Goal: Communication & Community: Answer question/provide support

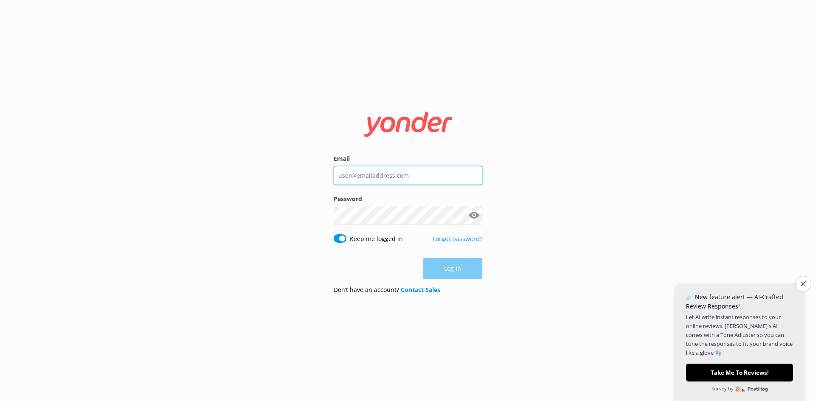
type input "[EMAIL_ADDRESS][DOMAIN_NAME]"
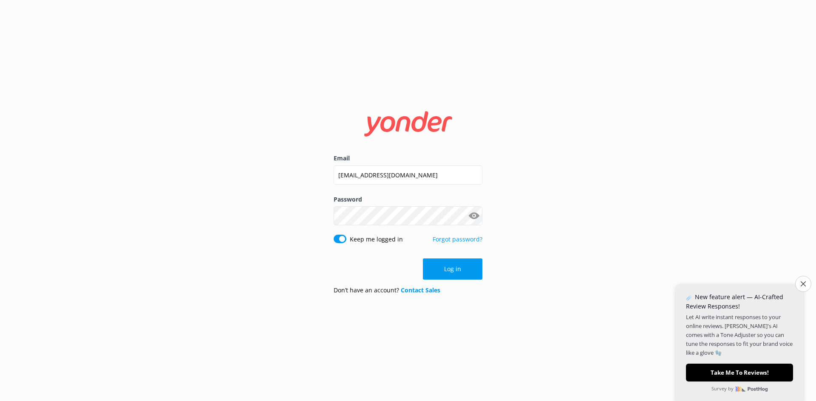
click at [573, 248] on div "Email [EMAIL_ADDRESS][DOMAIN_NAME] Password Show password Keep me logged in For…" at bounding box center [408, 200] width 816 height 401
click at [461, 264] on button "Log in" at bounding box center [452, 269] width 59 height 21
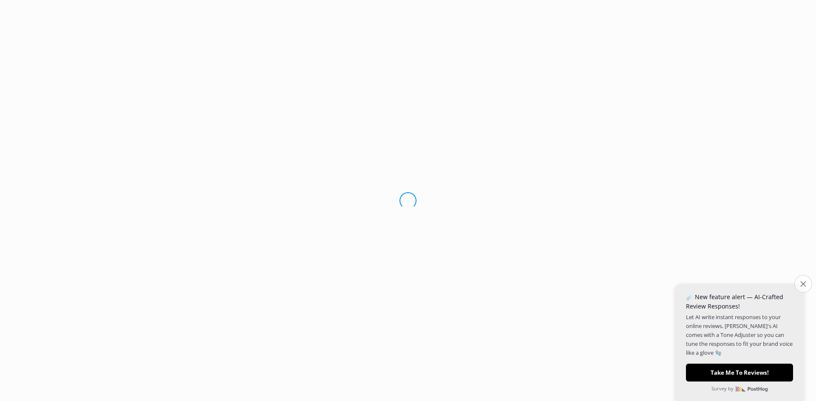
click at [805, 286] on body "Loading.." at bounding box center [408, 200] width 816 height 401
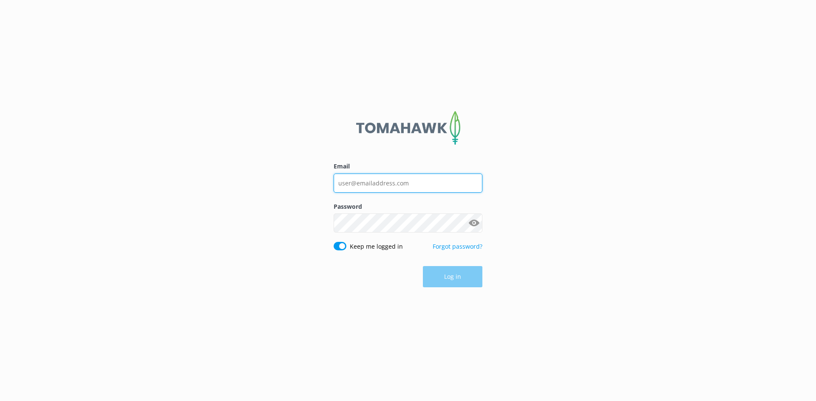
type input "[EMAIL_ADDRESS][DOMAIN_NAME]"
click at [387, 274] on div "Log in" at bounding box center [407, 276] width 149 height 21
click at [452, 276] on button "Log in" at bounding box center [452, 277] width 59 height 21
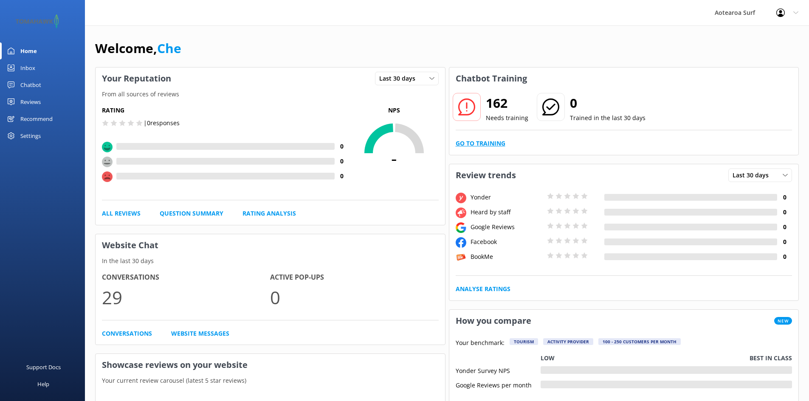
click at [488, 141] on link "Go to Training" at bounding box center [481, 143] width 50 height 9
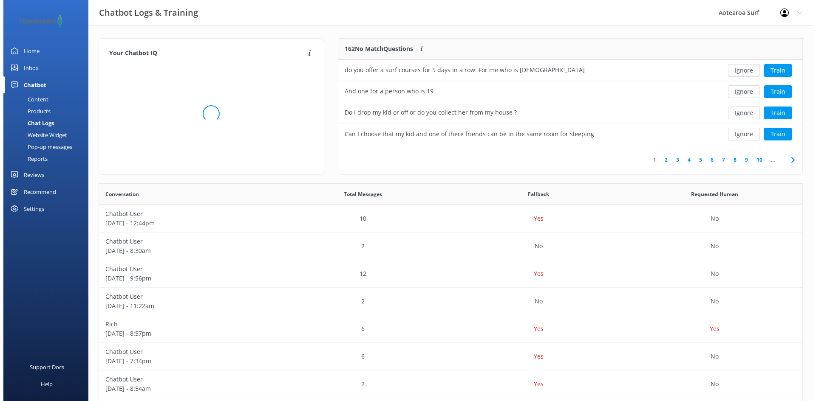
scroll to position [100, 457]
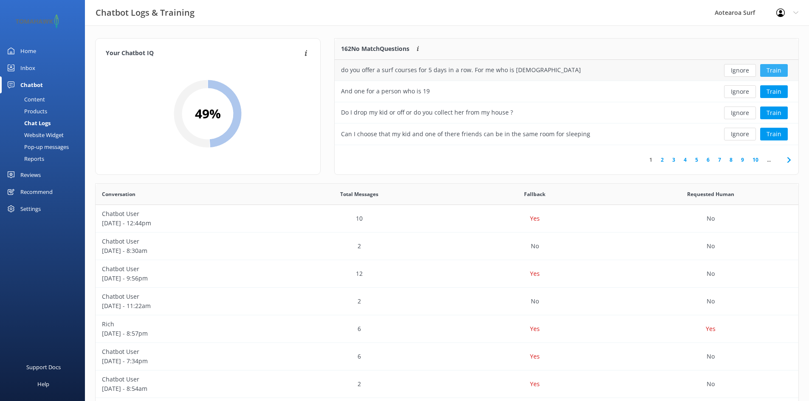
click at [777, 70] on button "Train" at bounding box center [774, 70] width 28 height 13
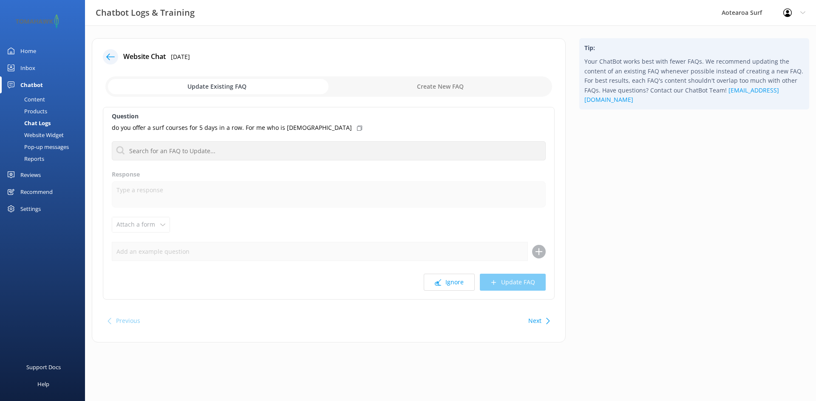
click at [222, 88] on input "checkbox" at bounding box center [328, 86] width 446 height 20
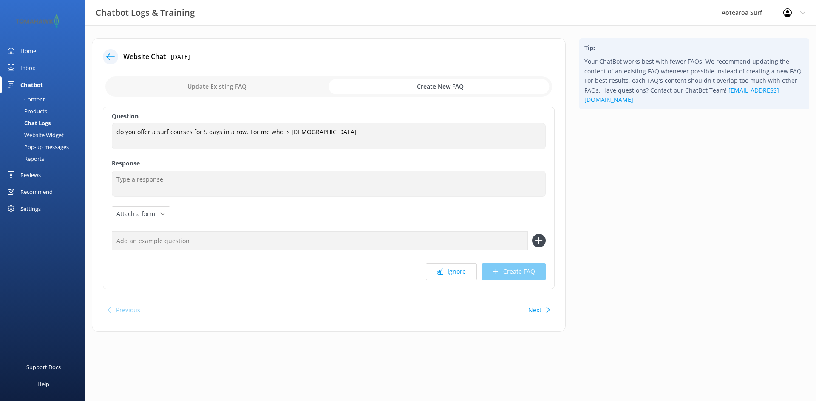
click at [201, 86] on input "checkbox" at bounding box center [328, 86] width 446 height 20
checkbox input "false"
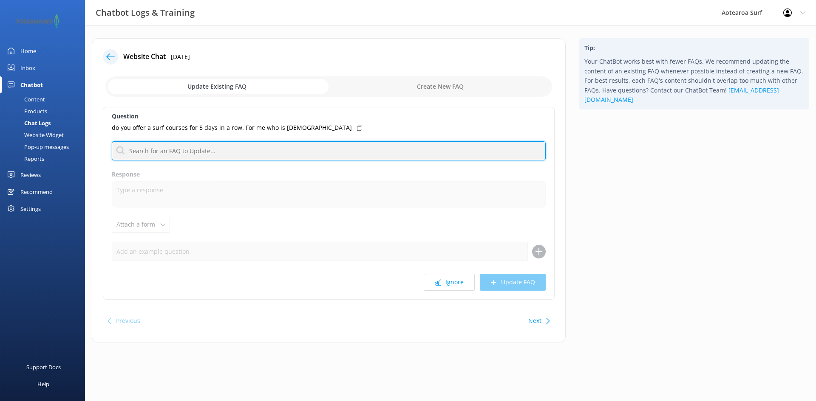
click at [174, 150] on input "text" at bounding box center [329, 150] width 434 height 19
type input "s"
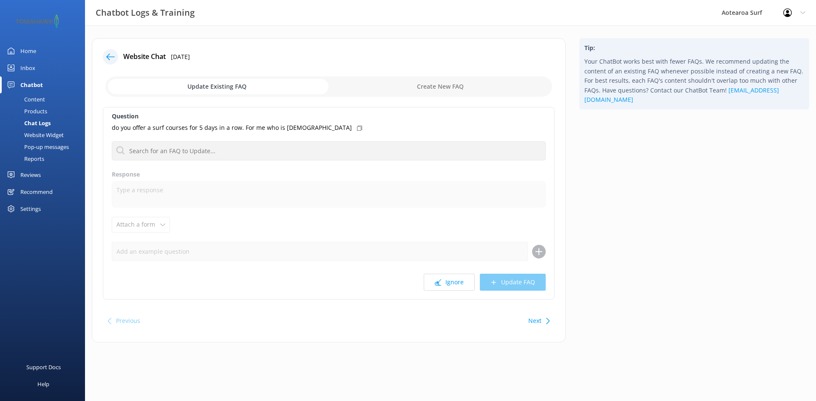
click at [448, 86] on input "checkbox" at bounding box center [328, 86] width 446 height 20
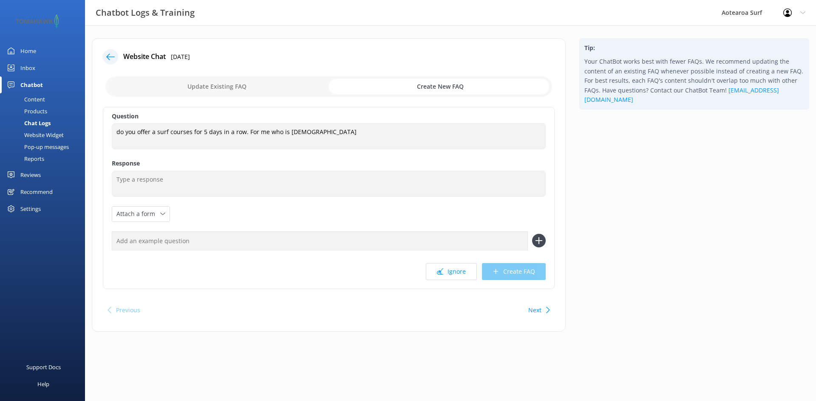
click at [439, 85] on input "checkbox" at bounding box center [328, 86] width 446 height 20
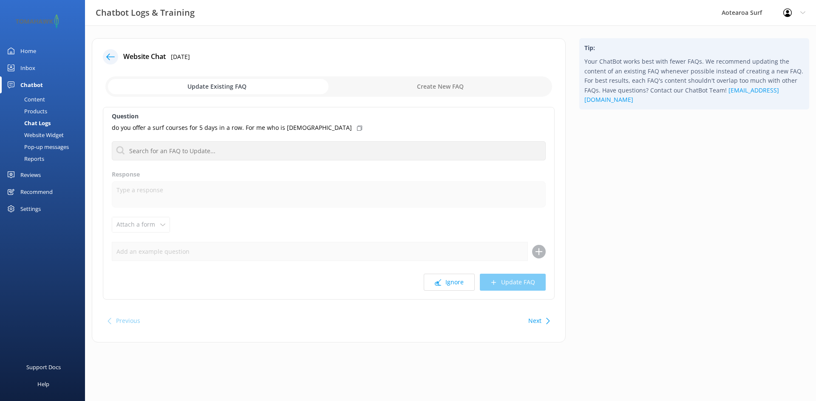
click at [434, 85] on input "checkbox" at bounding box center [328, 86] width 446 height 20
checkbox input "true"
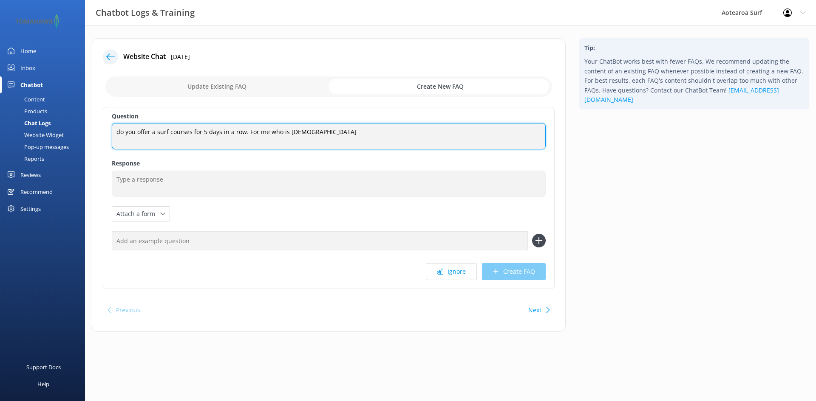
drag, startPoint x: 342, startPoint y: 130, endPoint x: 104, endPoint y: 130, distance: 237.9
click at [104, 130] on div "Question do you offer a surf courses for 5 days in a row. For me who is [DEMOGR…" at bounding box center [329, 198] width 452 height 182
type textarea "Aged [DEMOGRAPHIC_DATA]+ Surf camps whats available?"
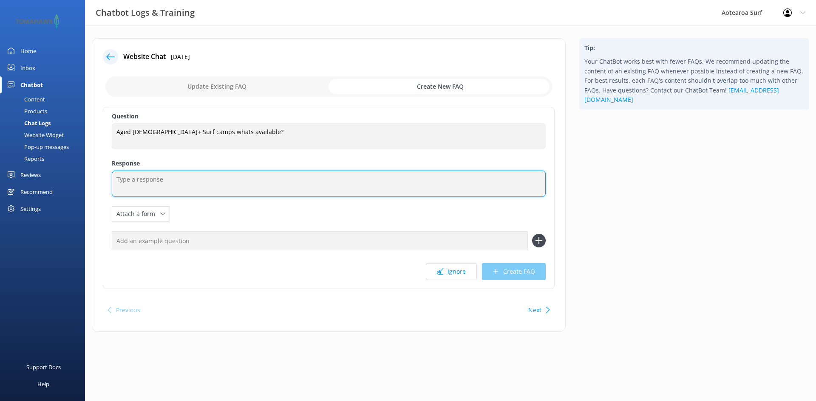
click at [139, 182] on textarea at bounding box center [329, 184] width 434 height 26
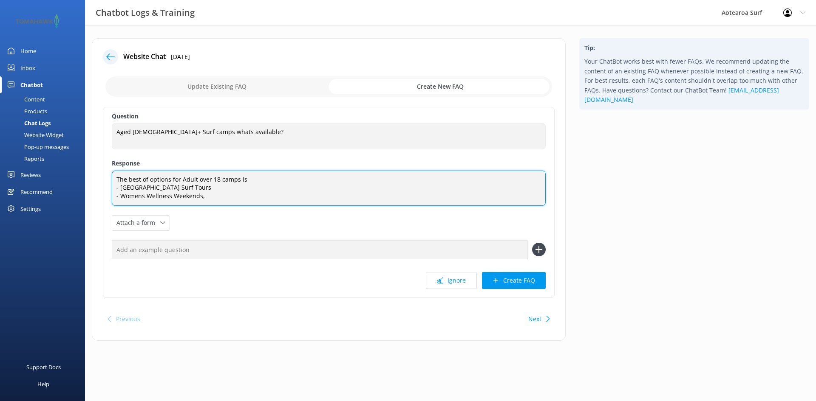
scroll to position [3, 0]
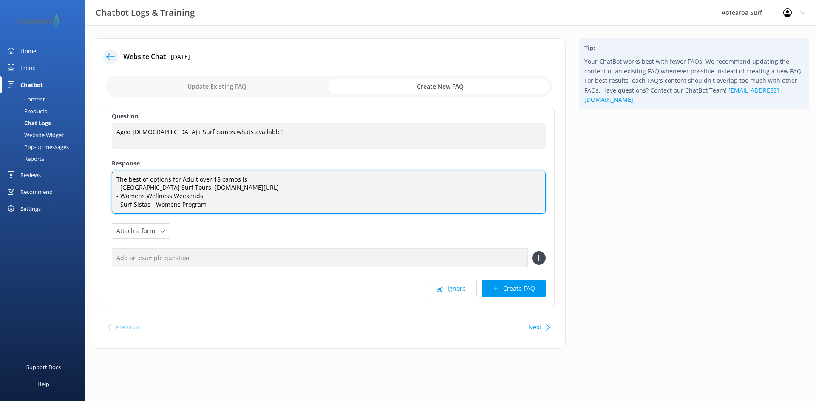
drag, startPoint x: 216, startPoint y: 192, endPoint x: 172, endPoint y: 195, distance: 43.8
click at [172, 195] on textarea "The best of options for Adult over 18 camps is - [GEOGRAPHIC_DATA] Surf Tours […" at bounding box center [329, 192] width 434 height 43
paste textarea "[URL][DOMAIN_NAME]"
drag, startPoint x: 220, startPoint y: 193, endPoint x: 199, endPoint y: 194, distance: 20.9
click at [199, 194] on textarea "The best of options for Adult over 18 camps is - [GEOGRAPHIC_DATA] Surf Tours […" at bounding box center [329, 192] width 434 height 43
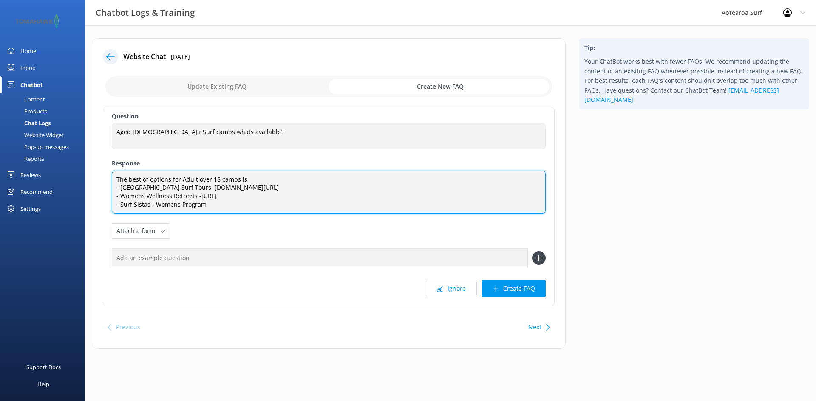
click at [360, 194] on textarea "The best of options for Adult over 18 camps is - [GEOGRAPHIC_DATA] Surf Tours […" at bounding box center [329, 192] width 434 height 43
paste textarea "[URL][DOMAIN_NAME]"
drag, startPoint x: 229, startPoint y: 200, endPoint x: 209, endPoint y: 200, distance: 20.0
click at [209, 200] on textarea "The best of options for Adult over 18 camps is - [GEOGRAPHIC_DATA] Surf Tours […" at bounding box center [329, 192] width 434 height 43
click at [201, 193] on textarea "The best of options for Adult over 18 camps is - [GEOGRAPHIC_DATA] Surf Tours […" at bounding box center [329, 192] width 434 height 43
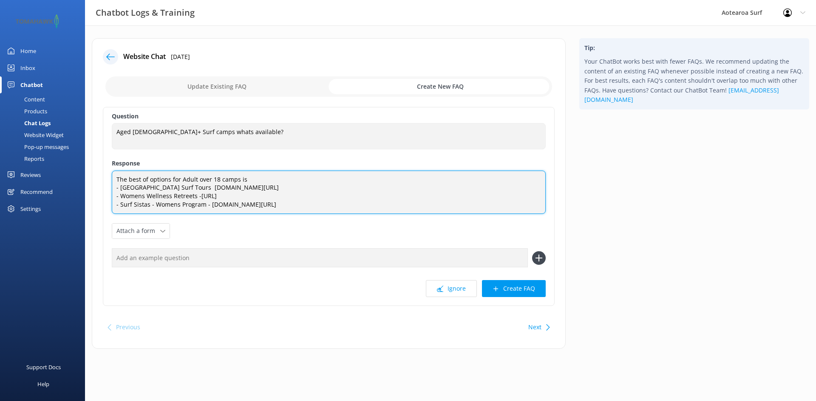
click at [199, 195] on textarea "The best of options for Adult over 18 camps is - [GEOGRAPHIC_DATA] Surf Tours […" at bounding box center [329, 192] width 434 height 43
click at [332, 199] on textarea "The best of options for Adult over 18 camps is - [GEOGRAPHIC_DATA] Surf Tours […" at bounding box center [329, 192] width 434 height 43
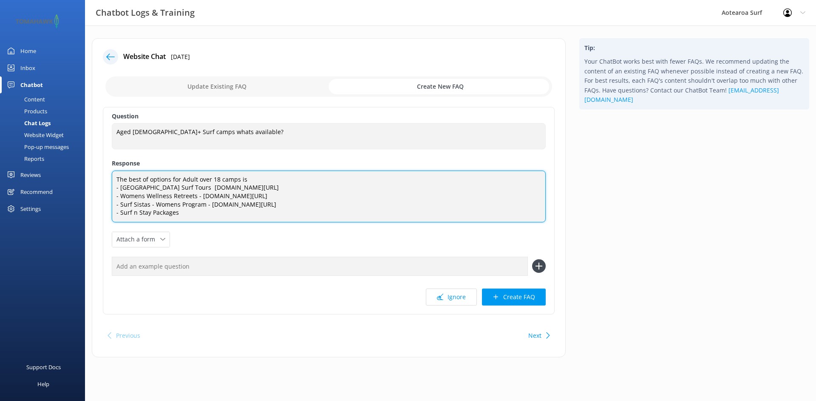
click at [197, 203] on textarea "The best of options for Adult over 18 camps is - [GEOGRAPHIC_DATA] Surf Tours […" at bounding box center [329, 197] width 434 height 52
click at [196, 210] on textarea "The best of options for Adult over 18 camps is - [GEOGRAPHIC_DATA] Surf Tours […" at bounding box center [329, 197] width 434 height 52
paste textarea "[URL][DOMAIN_NAME]"
drag, startPoint x: 202, startPoint y: 209, endPoint x: 183, endPoint y: 212, distance: 19.4
click at [183, 212] on textarea "The best of options for Adult over 18 camps is - [GEOGRAPHIC_DATA] Surf Tours […" at bounding box center [329, 197] width 434 height 52
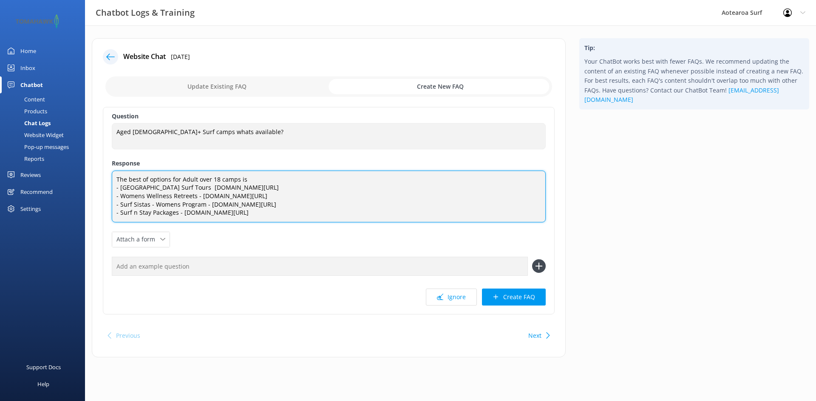
click at [291, 209] on textarea "The best of options for Adult over 18 camps is - [GEOGRAPHIC_DATA] Surf Tours […" at bounding box center [329, 197] width 434 height 52
type textarea "The best of options for Adult over 18 camps is - [GEOGRAPHIC_DATA] Surf Tours […"
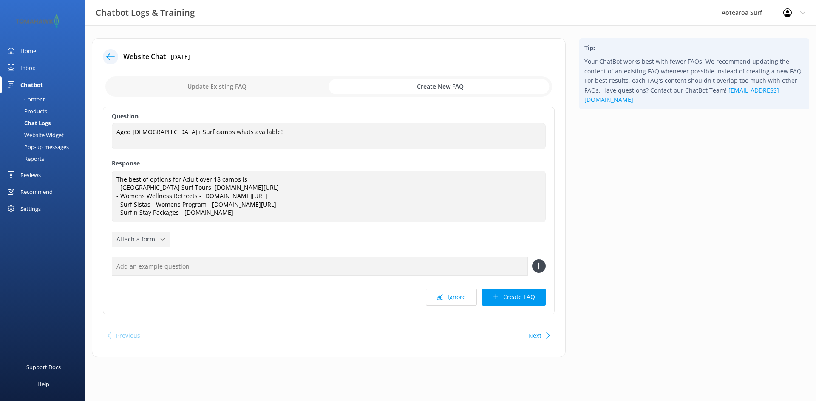
click at [155, 244] on span "Attach a form" at bounding box center [138, 239] width 44 height 9
click at [206, 241] on div "Question Aged [DEMOGRAPHIC_DATA]+ Surf camps whats available? Aged [DEMOGRAPHIC…" at bounding box center [329, 211] width 452 height 208
click at [185, 265] on input "text" at bounding box center [320, 266] width 416 height 19
click at [440, 265] on input "text" at bounding box center [320, 266] width 416 height 19
click at [536, 266] on use at bounding box center [538, 266] width 7 height 7
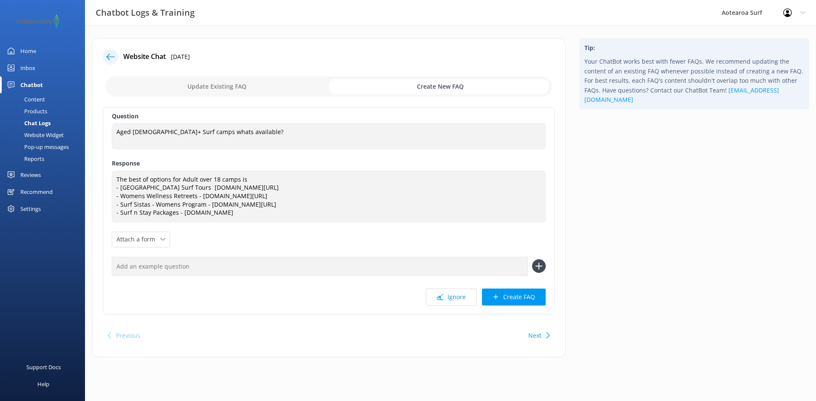
click at [452, 265] on input "text" at bounding box center [320, 266] width 416 height 19
type input "Surf Camps and tours for adults?"
click at [522, 298] on button "Create FAQ" at bounding box center [514, 297] width 64 height 17
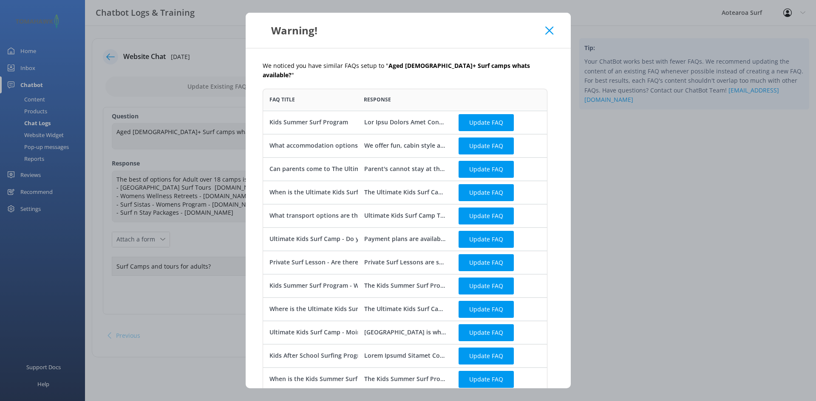
scroll to position [53, 0]
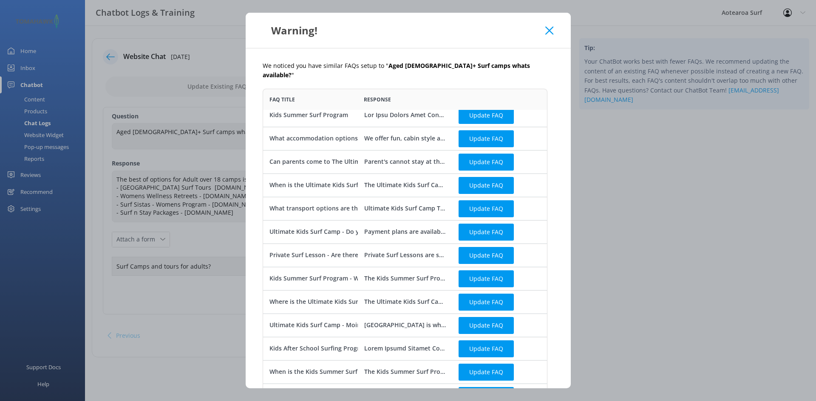
click at [549, 31] on use at bounding box center [549, 30] width 8 height 8
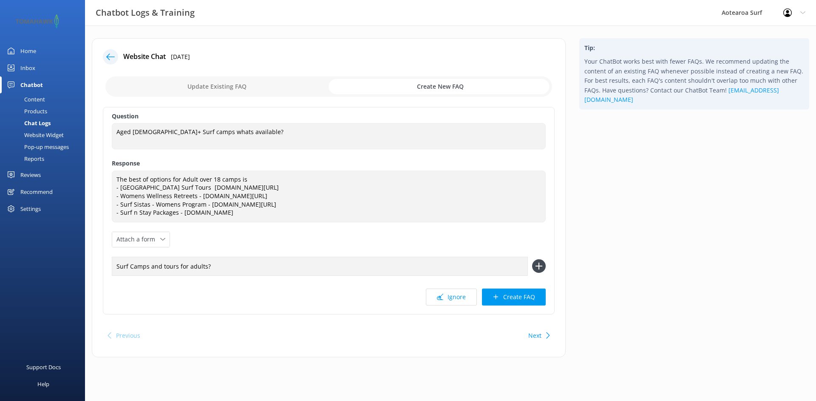
click at [251, 88] on input "checkbox" at bounding box center [328, 86] width 446 height 20
checkbox input "false"
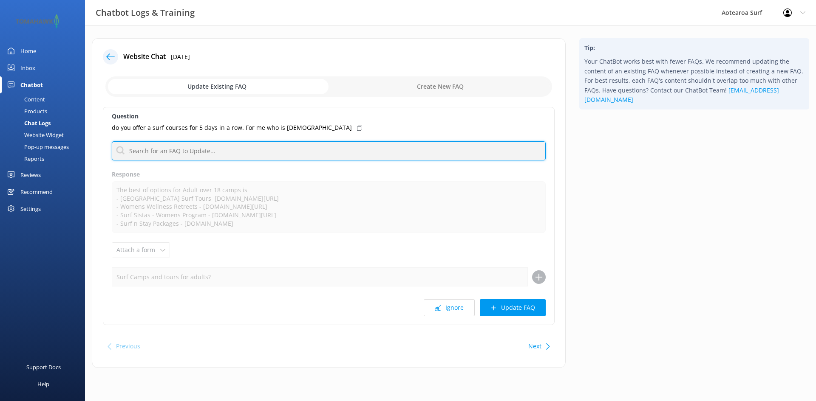
click at [167, 150] on input "text" at bounding box center [329, 150] width 434 height 19
drag, startPoint x: 155, startPoint y: 152, endPoint x: 117, endPoint y: 150, distance: 38.3
click at [117, 150] on input "18" at bounding box center [329, 150] width 434 height 19
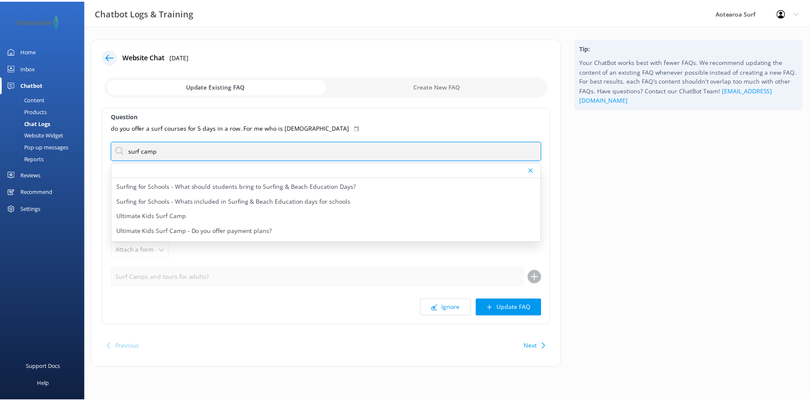
scroll to position [1238, 0]
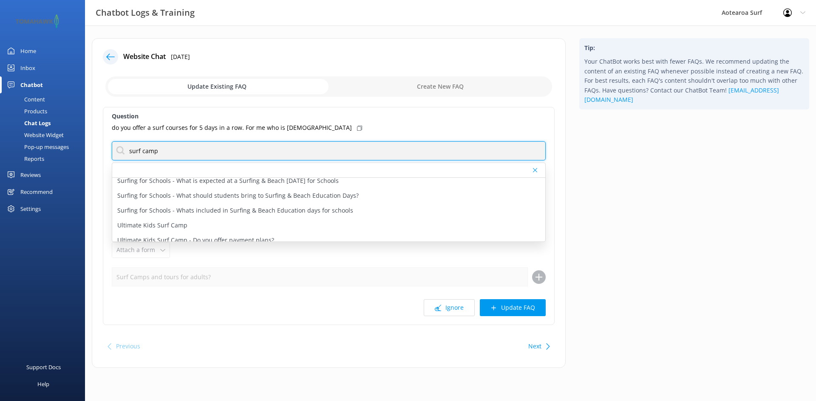
type input "surf camp"
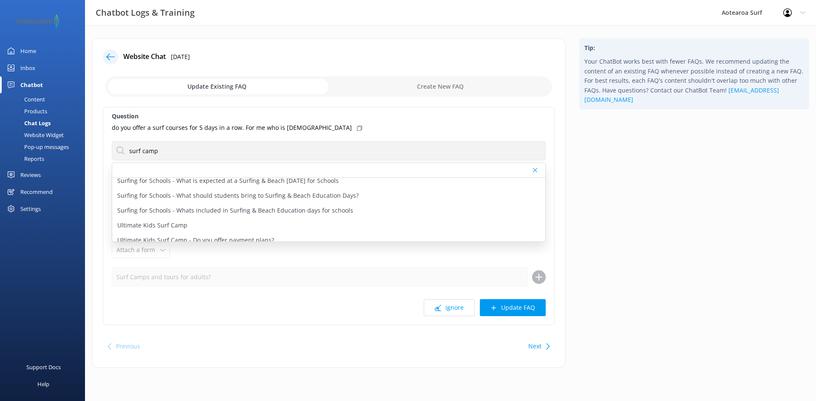
click at [607, 184] on div "Tip: Your ChatBot works best with fewer FAQs. We recommend updating the content…" at bounding box center [693, 207] width 243 height 339
drag, startPoint x: 34, startPoint y: 109, endPoint x: 49, endPoint y: 117, distance: 17.1
click at [34, 109] on div "Products" at bounding box center [26, 111] width 42 height 12
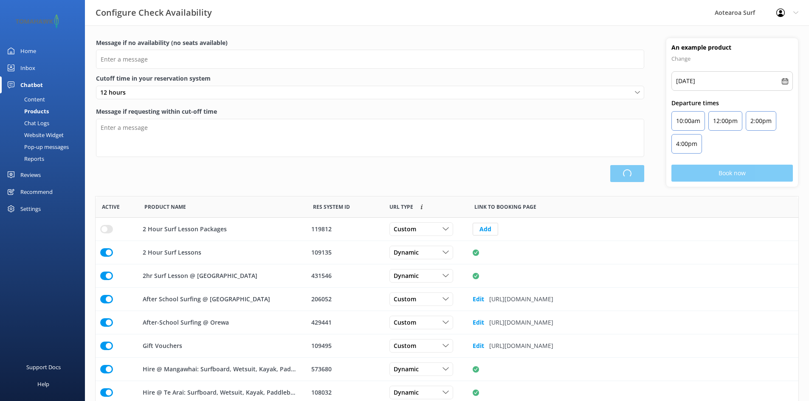
scroll to position [249, 697]
type input "There are no seats available, please check an alternative day"
type textarea "Our online booking system closes {hours} prior to departure. Please contact us …"
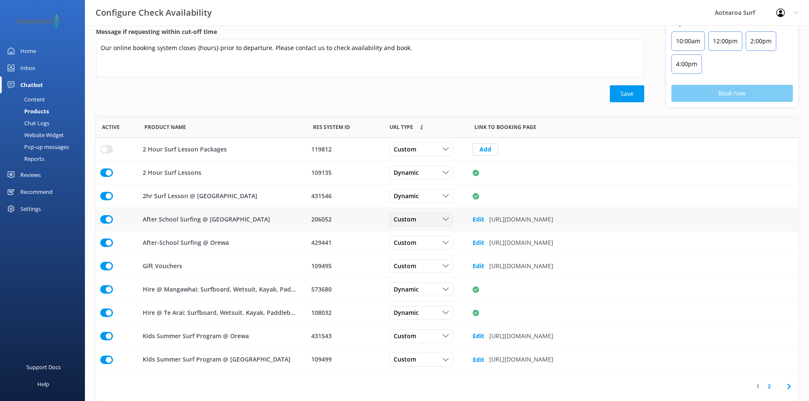
scroll to position [80, 0]
click at [33, 84] on div "Chatbot" at bounding box center [31, 84] width 23 height 17
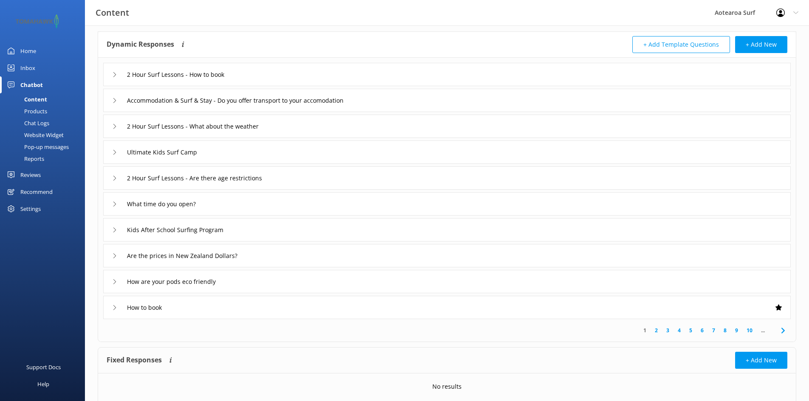
scroll to position [68, 0]
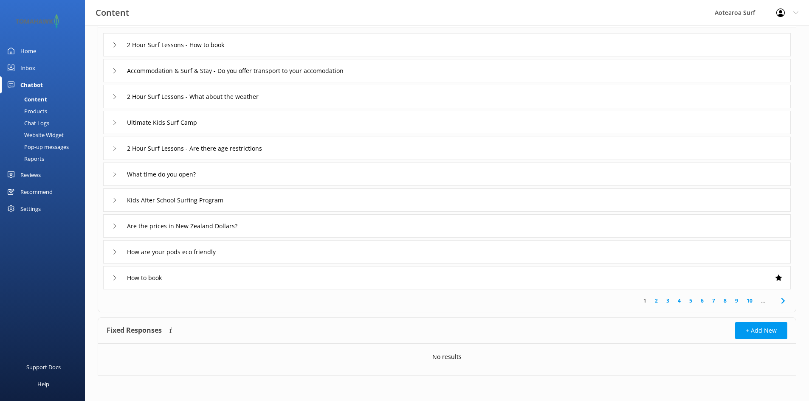
click at [38, 110] on div "Products" at bounding box center [26, 111] width 42 height 12
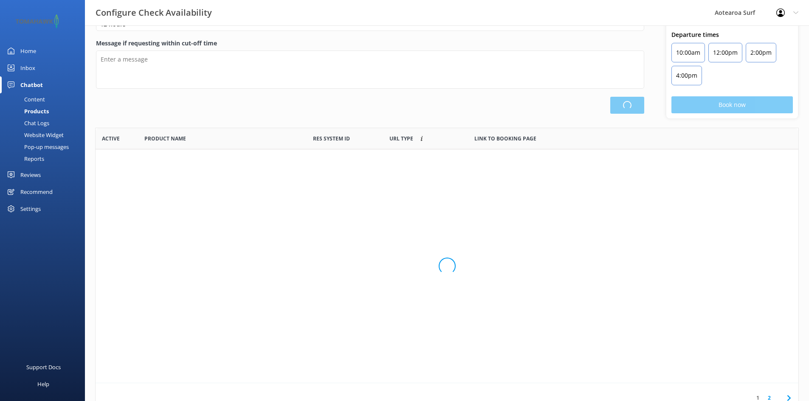
scroll to position [249, 697]
type input "There are no seats available, please check an alternative day"
type textarea "Our online booking system closes {hours} prior to departure. Please contact us …"
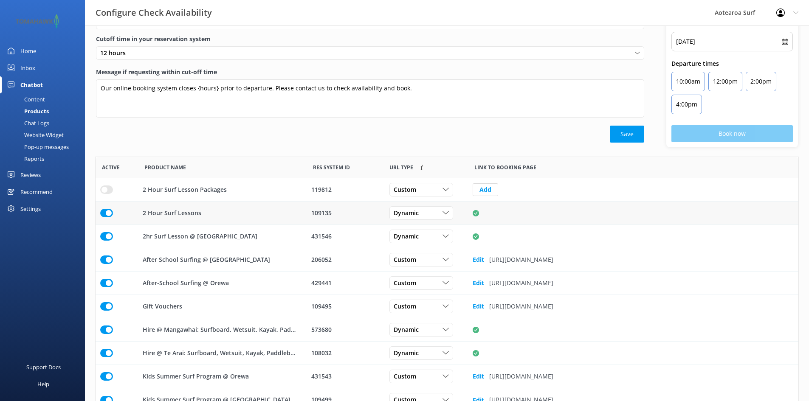
scroll to position [80, 0]
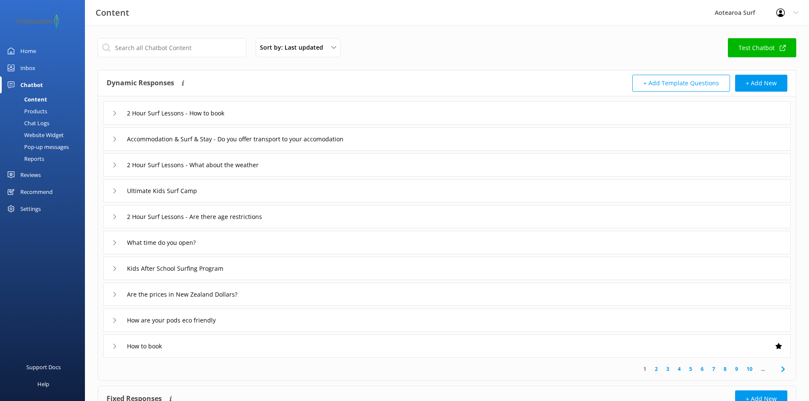
click at [494, 53] on div "Sort by: Last updated Title (A-Z) Last updated Test Chatbot" at bounding box center [447, 50] width 699 height 24
click at [112, 110] on div "2 Hour Surf Lessons - How to book" at bounding box center [447, 113] width 688 height 23
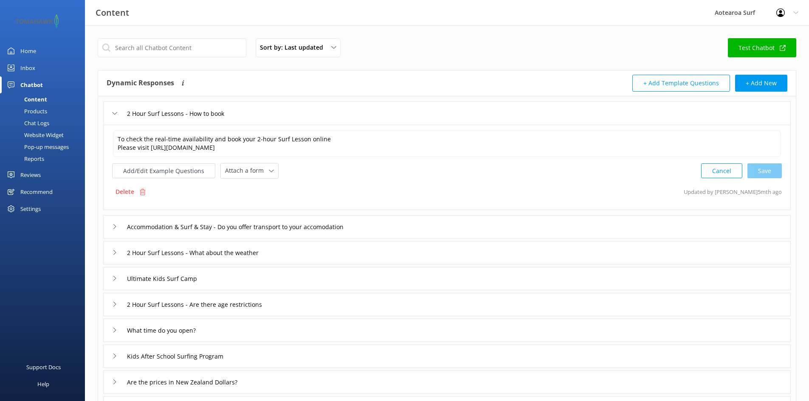
click at [112, 110] on div "2 Hour Surf Lessons - How to book" at bounding box center [447, 113] width 688 height 23
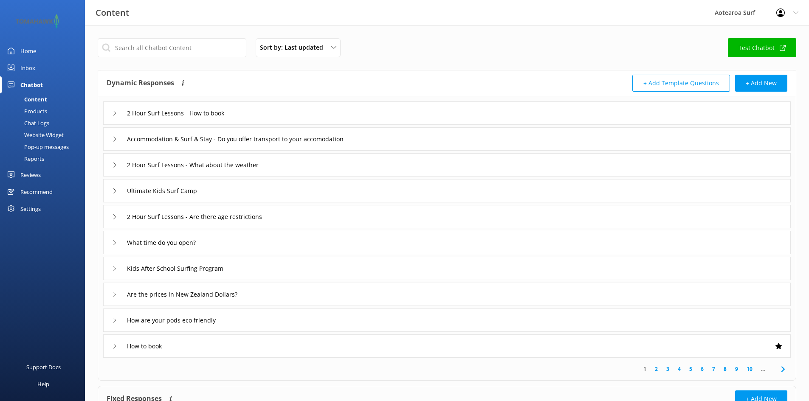
click at [27, 82] on div "Chatbot" at bounding box center [31, 84] width 23 height 17
click at [28, 48] on div "Home" at bounding box center [28, 50] width 16 height 17
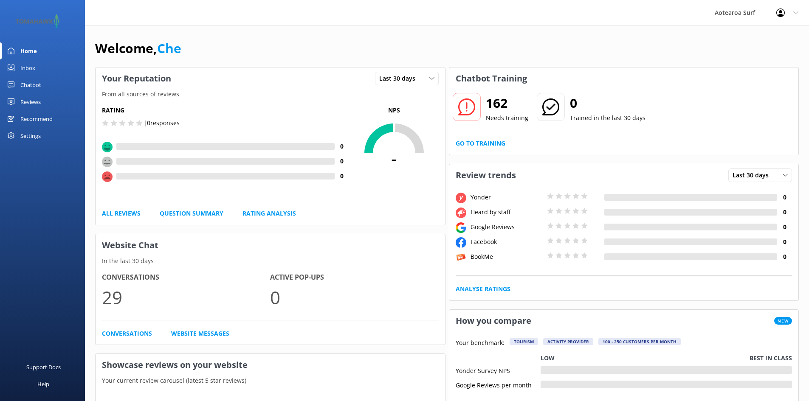
click at [468, 107] on icon at bounding box center [466, 107] width 17 height 17
click at [490, 142] on link "Go to Training" at bounding box center [481, 143] width 50 height 9
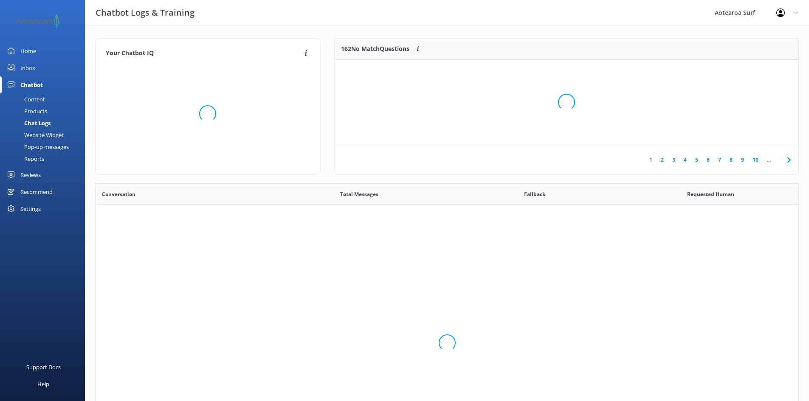
scroll to position [291, 697]
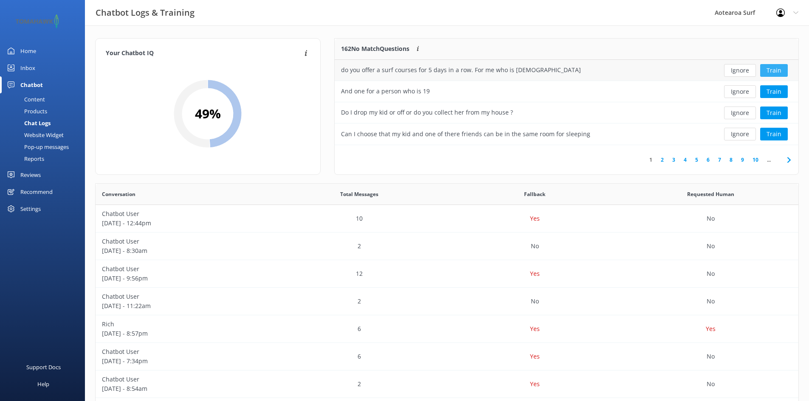
click at [779, 70] on button "Train" at bounding box center [774, 70] width 28 height 13
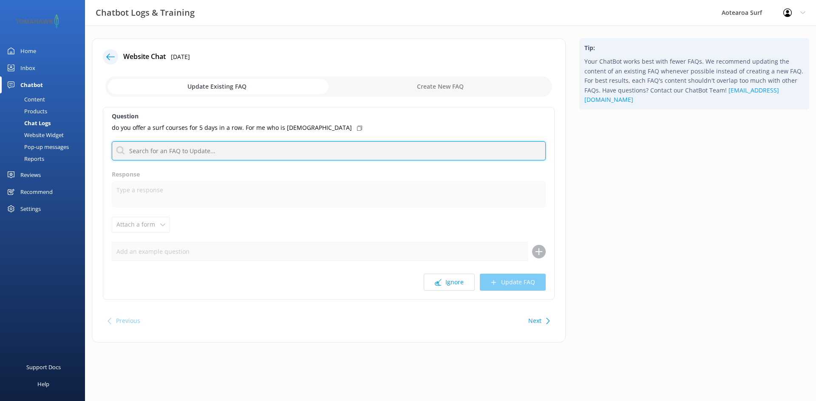
click at [152, 152] on input "text" at bounding box center [329, 150] width 434 height 19
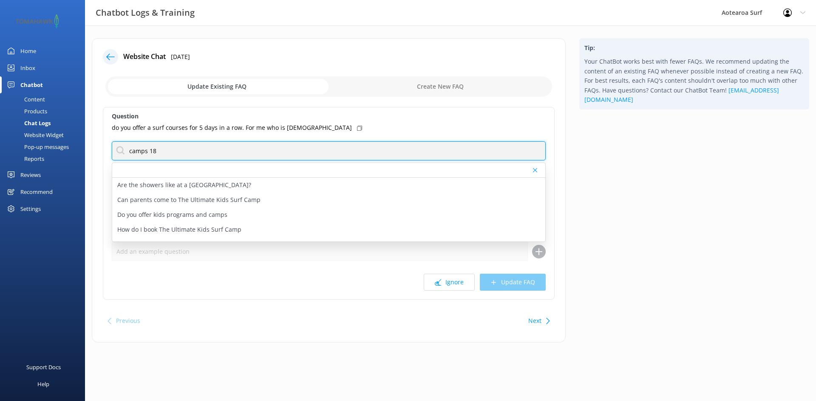
drag, startPoint x: 158, startPoint y: 155, endPoint x: 150, endPoint y: 154, distance: 8.1
click at [150, 154] on input "camps 18" at bounding box center [329, 150] width 434 height 19
drag, startPoint x: 159, startPoint y: 152, endPoint x: 119, endPoint y: 152, distance: 40.8
click at [119, 152] on input "camps 18" at bounding box center [329, 150] width 434 height 19
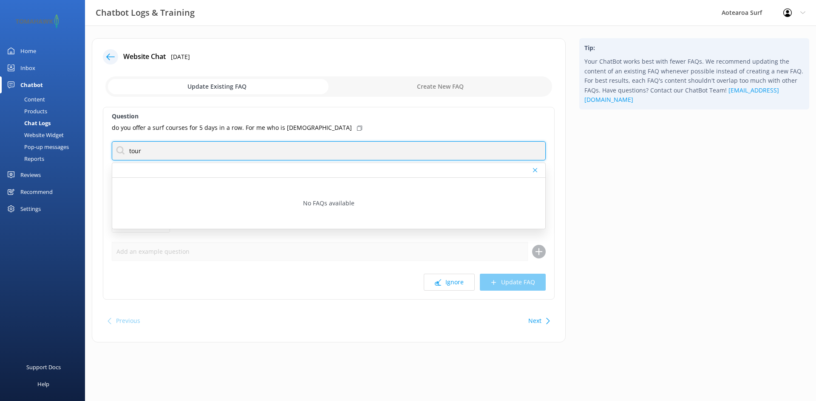
type input "tour"
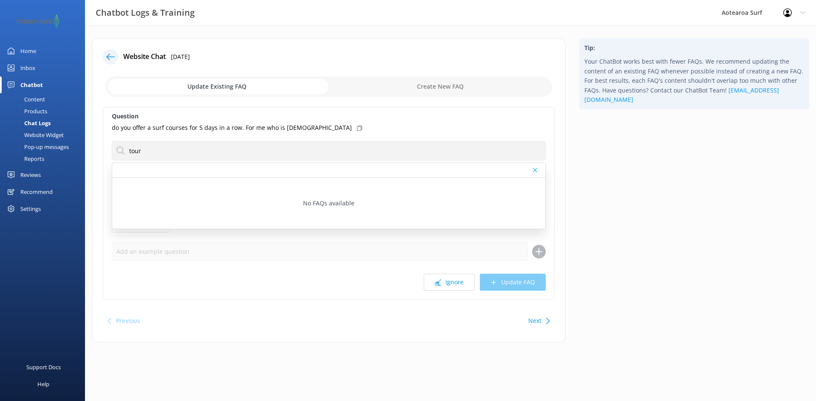
click at [445, 132] on div "do you offer a surf courses for 5 days in a row. For me who is [DEMOGRAPHIC_DAT…" at bounding box center [329, 127] width 434 height 9
click at [306, 137] on div "Question do you offer a surf courses for 5 days in a row. For me who is [DEMOGR…" at bounding box center [329, 203] width 452 height 193
click at [639, 157] on div "Tip: Your ChatBot works best with fewer FAQs. We recommend updating the content…" at bounding box center [693, 194] width 243 height 313
click at [536, 172] on use at bounding box center [535, 170] width 4 height 4
click at [465, 90] on input "checkbox" at bounding box center [328, 86] width 446 height 20
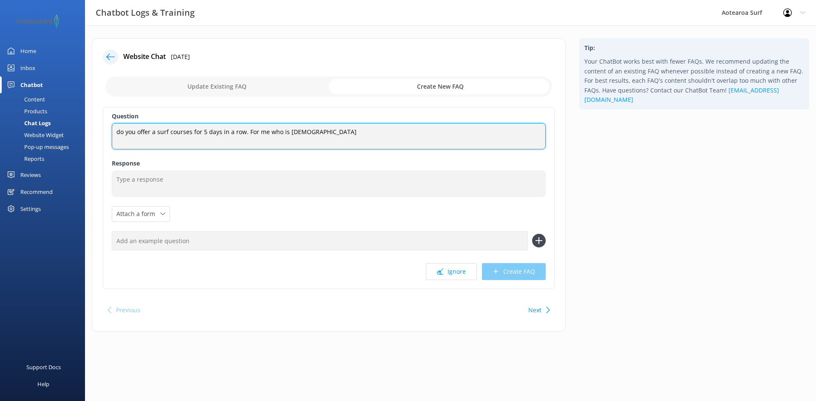
drag, startPoint x: 333, startPoint y: 134, endPoint x: 286, endPoint y: 129, distance: 47.4
click at [286, 129] on textarea "do you offer a surf courses for 5 days in a row. For me who is [DEMOGRAPHIC_DAT…" at bounding box center [329, 136] width 434 height 26
click at [189, 132] on textarea "do you offer a surf courses for 5 days in a row. For me who is [DEMOGRAPHIC_DAT…" at bounding box center [329, 136] width 434 height 26
click at [180, 133] on textarea "do you offer a surf courses for 5 days in a row. For me who is [DEMOGRAPHIC_DAT…" at bounding box center [329, 136] width 434 height 26
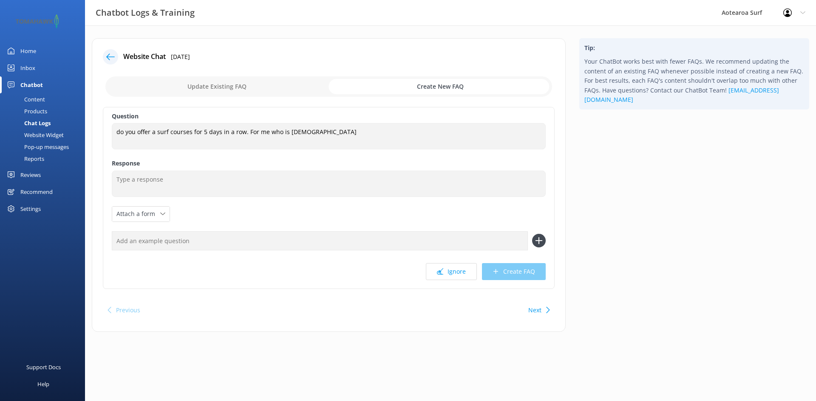
click at [215, 82] on input "checkbox" at bounding box center [328, 86] width 446 height 20
checkbox input "false"
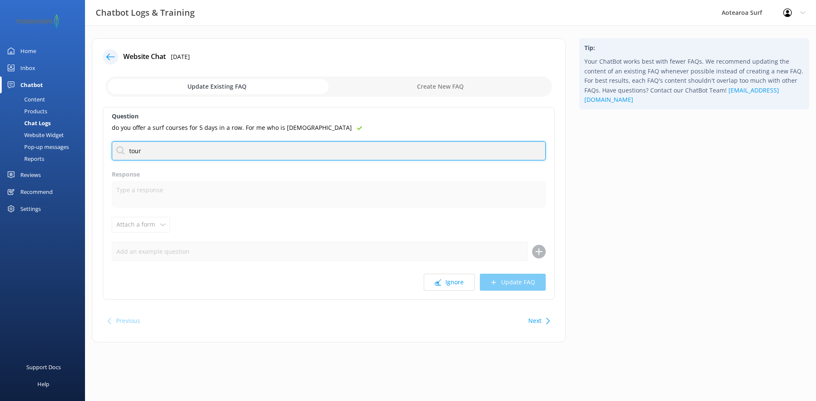
drag, startPoint x: 171, startPoint y: 154, endPoint x: 113, endPoint y: 147, distance: 59.0
click at [113, 148] on input "tour" at bounding box center [329, 150] width 434 height 19
drag, startPoint x: 152, startPoint y: 155, endPoint x: 118, endPoint y: 148, distance: 35.5
click at [118, 148] on input "courses" at bounding box center [329, 150] width 434 height 19
type input "courses"
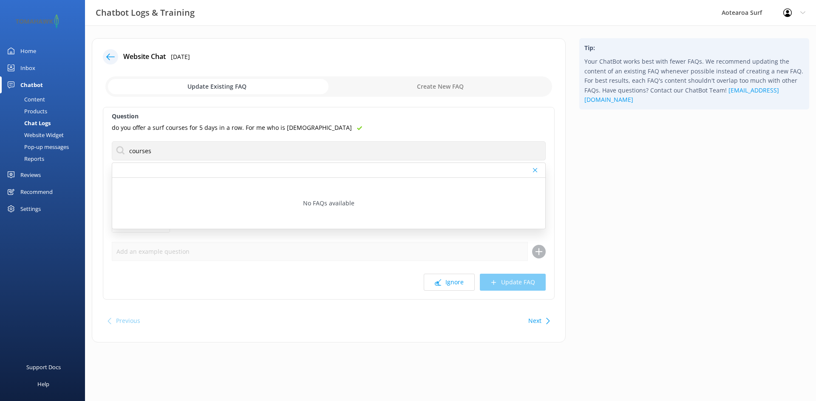
click at [565, 161] on div "Website Chat [DATE] Update Existing FAQ Create New FAQ Question do you offer a …" at bounding box center [328, 194] width 487 height 313
click at [533, 172] on use at bounding box center [535, 170] width 4 height 4
click at [536, 322] on button "Next" at bounding box center [534, 321] width 13 height 17
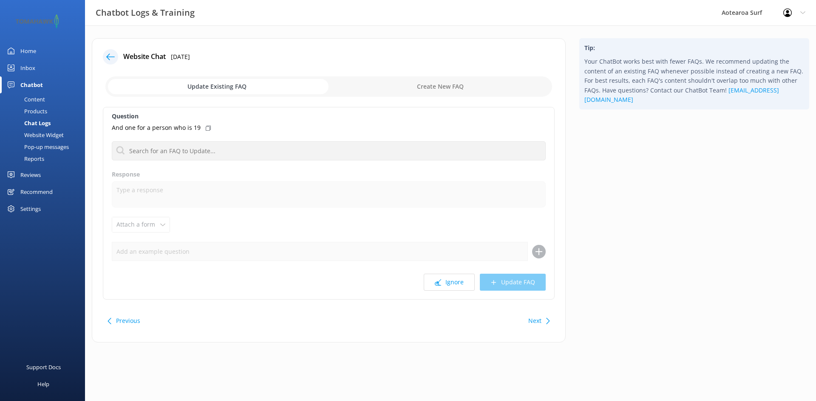
click at [534, 319] on button "Next" at bounding box center [534, 321] width 13 height 17
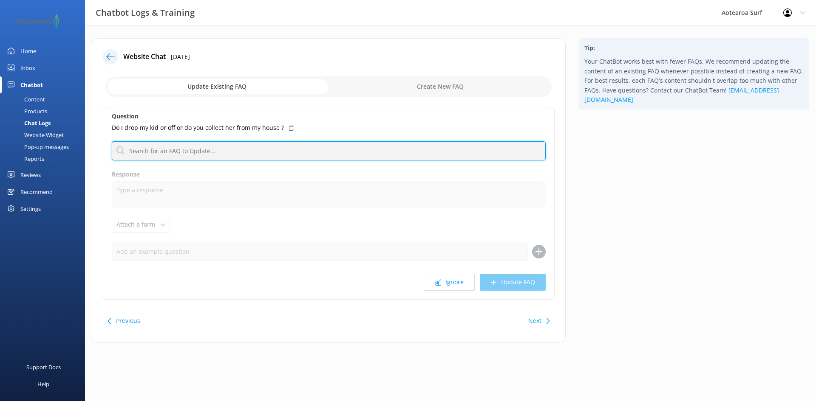
click at [180, 151] on input "text" at bounding box center [329, 150] width 434 height 19
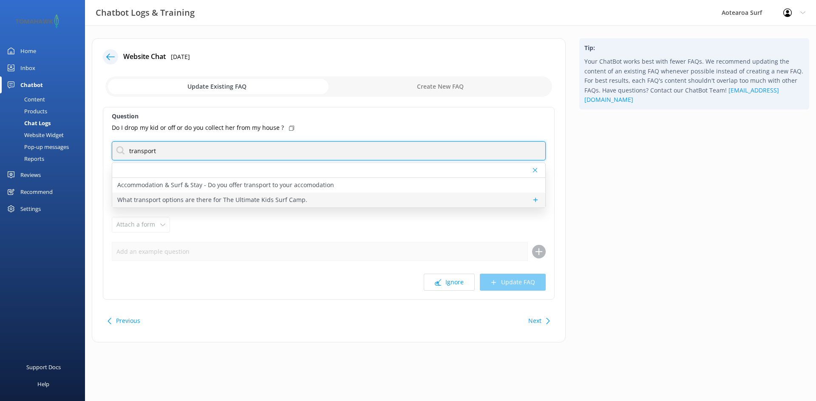
type input "transport"
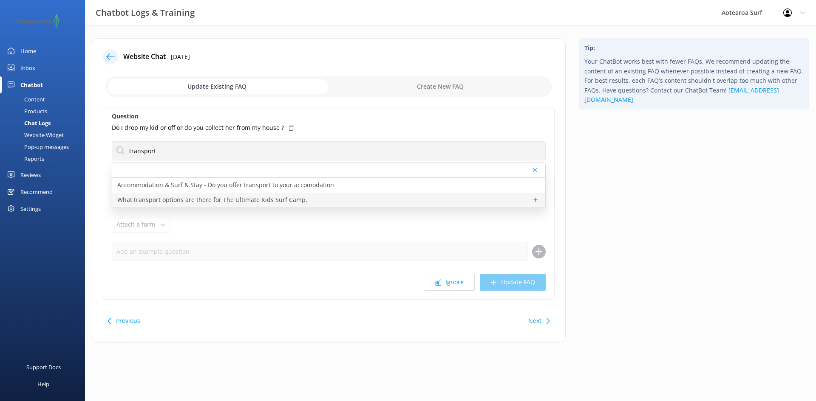
click at [198, 200] on p "What transport options are there for The Ultimate Kids Surf Camp." at bounding box center [212, 199] width 190 height 9
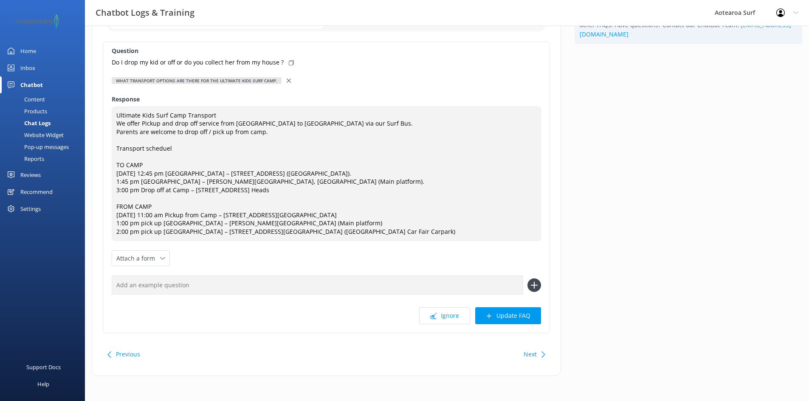
scroll to position [66, 0]
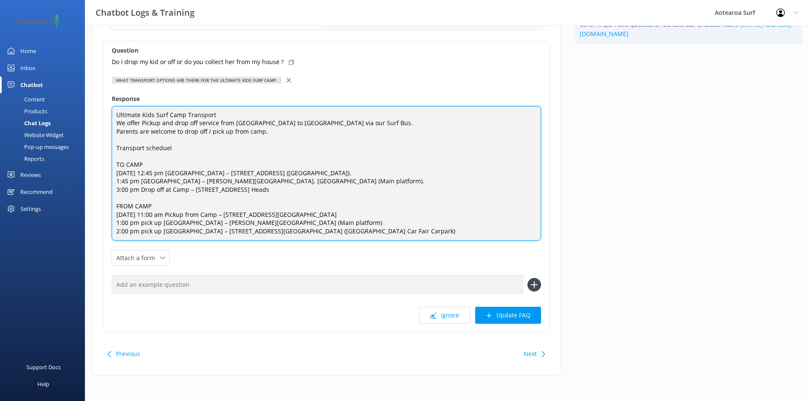
click at [373, 233] on textarea "Ultimate Kids Surf Camp Transport We offer Pickup and drop off service from [GE…" at bounding box center [326, 173] width 429 height 135
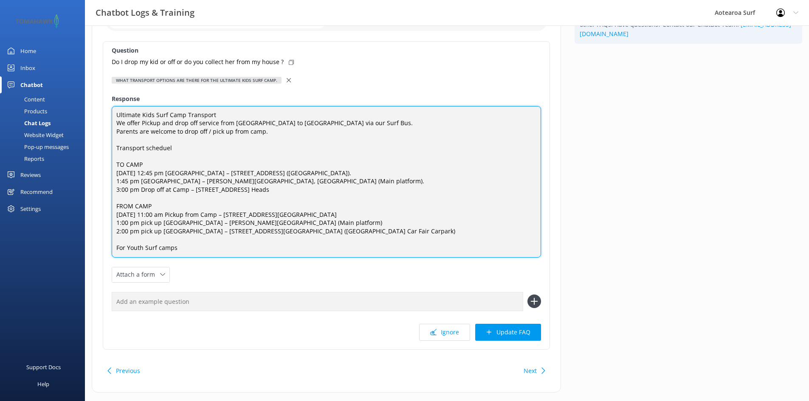
scroll to position [3, 0]
click at [174, 139] on textarea "Ultimate Kids Surf Camp Transport We offer Pickup and drop off service from [GE…" at bounding box center [326, 182] width 429 height 152
paste textarea "[URL][DOMAIN_NAME]"
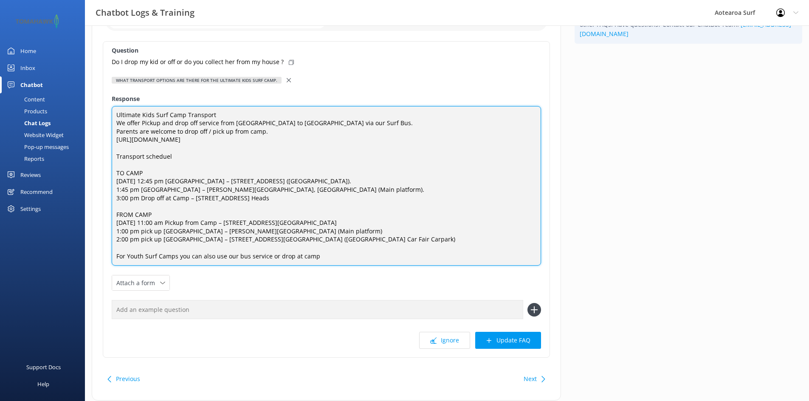
click at [330, 252] on textarea "Ultimate Kids Surf Camp Transport We offer Pickup and drop off service from [GE…" at bounding box center [326, 186] width 429 height 160
paste textarea "[URL][DOMAIN_NAME]"
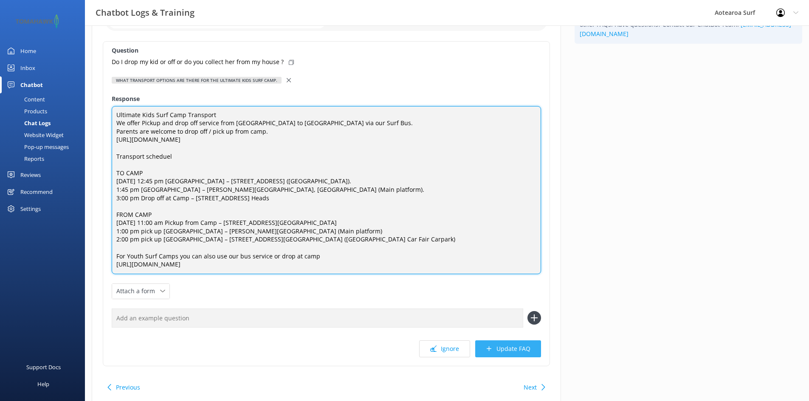
type textarea "Ultimate Kids Surf Camp Transport We offer Pickup and drop off service from [GE…"
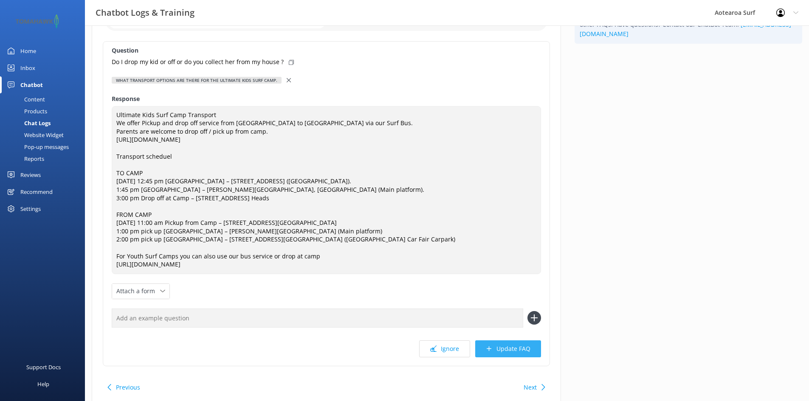
click at [500, 354] on button "Update FAQ" at bounding box center [508, 349] width 66 height 17
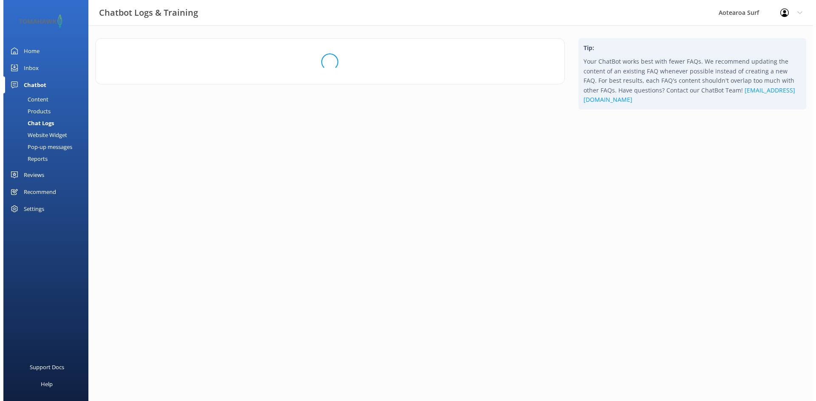
scroll to position [0, 0]
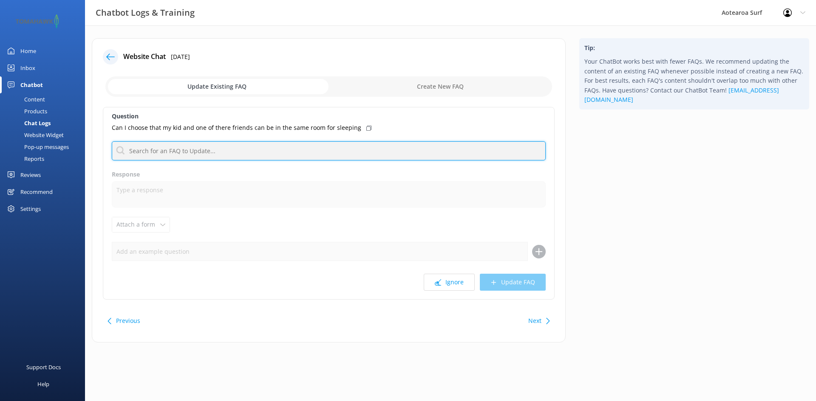
click at [229, 155] on input "text" at bounding box center [329, 150] width 434 height 19
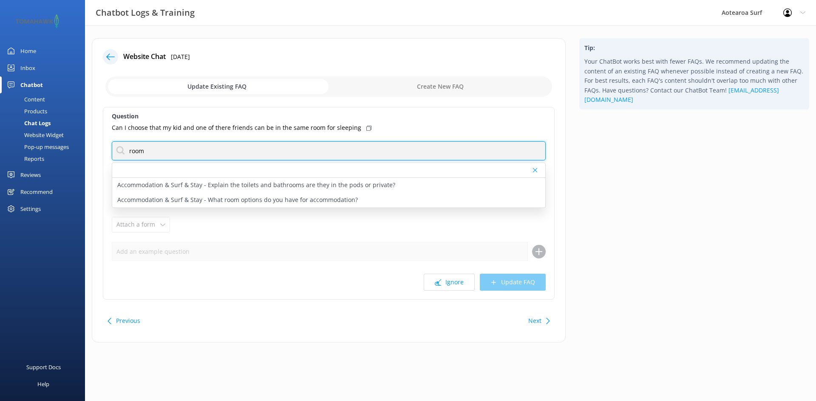
drag, startPoint x: 164, startPoint y: 153, endPoint x: 123, endPoint y: 149, distance: 40.6
click at [123, 149] on input "room" at bounding box center [329, 150] width 434 height 19
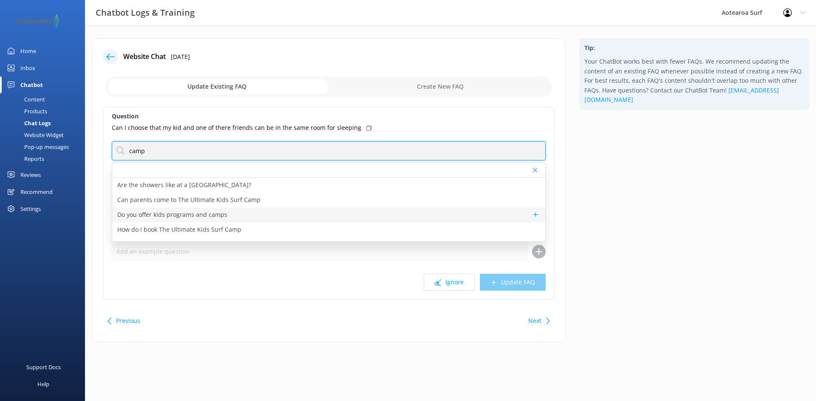
type input "camp"
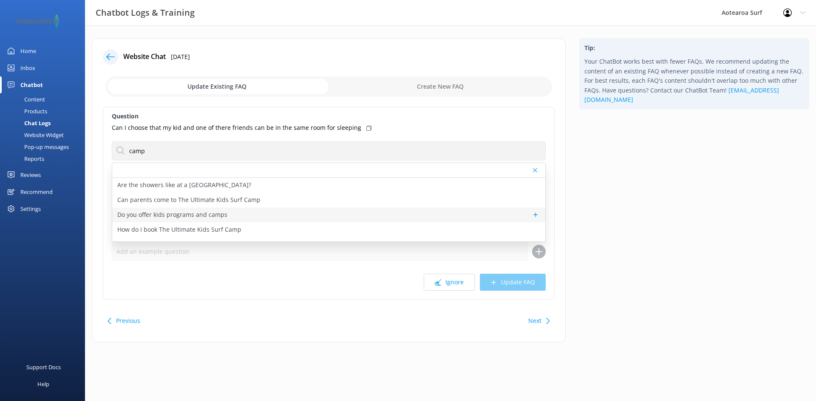
click at [207, 217] on p "Do you offer kids programs and camps" at bounding box center [172, 214] width 110 height 9
type textarea "Yes we certainly do! In fact we have a number of choices that you can choose fr…"
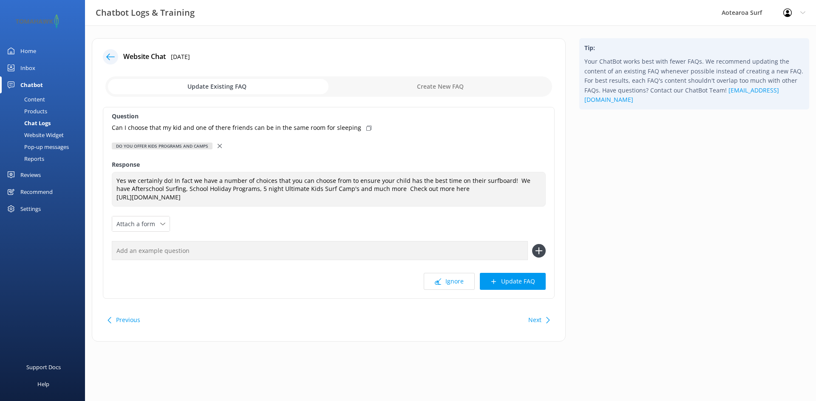
click at [218, 146] on icon at bounding box center [219, 146] width 4 height 4
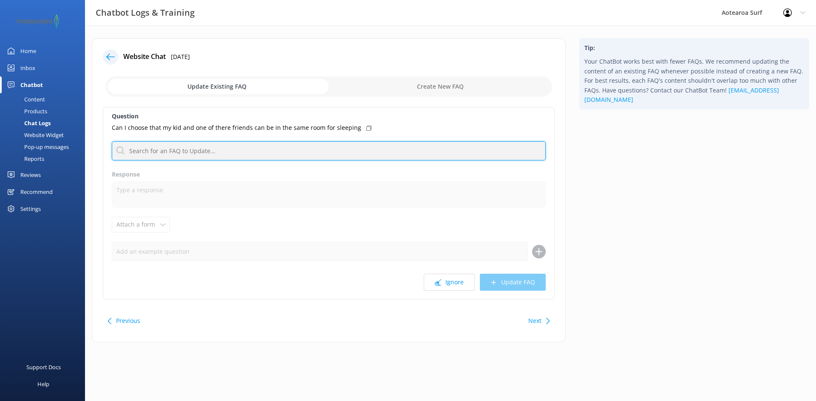
click at [194, 147] on input "text" at bounding box center [329, 150] width 434 height 19
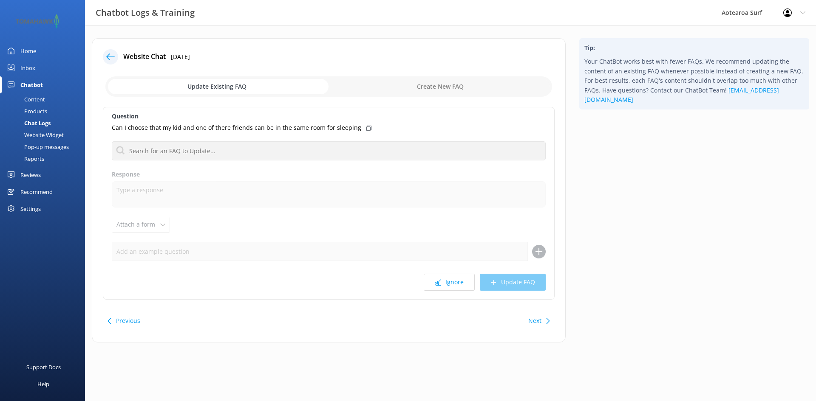
click at [436, 87] on input "checkbox" at bounding box center [328, 86] width 446 height 20
checkbox input "true"
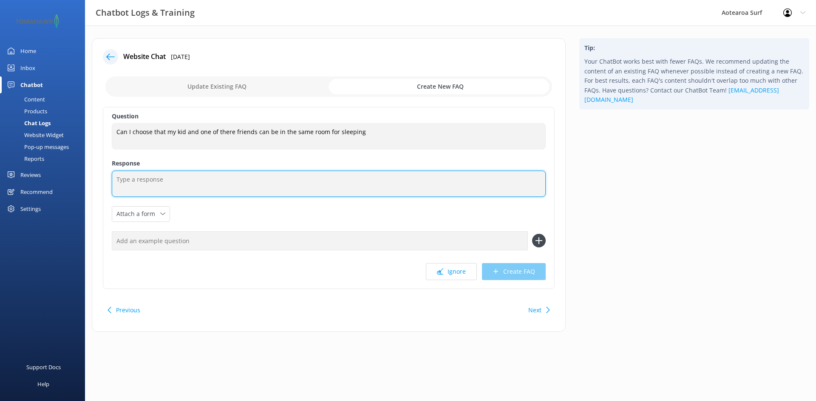
click at [142, 180] on textarea at bounding box center [329, 184] width 434 height 26
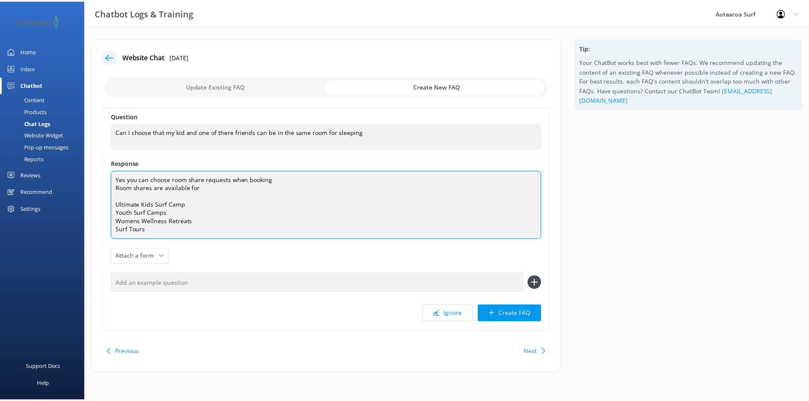
scroll to position [3, 0]
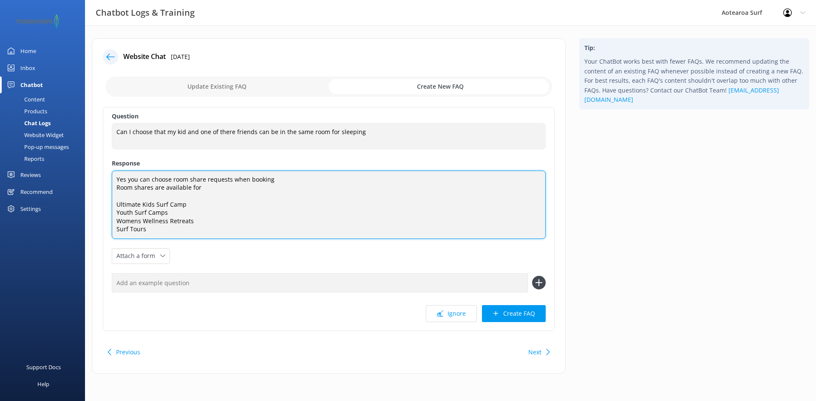
click at [233, 202] on textarea "Yes you can choose room share requests when booking Room shares are available f…" at bounding box center [329, 205] width 434 height 68
paste textarea "[URL][DOMAIN_NAME]"
click at [208, 209] on textarea "Yes you can choose room share requests when booking Room shares are available f…" at bounding box center [329, 205] width 434 height 68
click at [296, 215] on textarea "Yes you can choose room share requests when booking Room shares are available f…" at bounding box center [329, 205] width 434 height 68
click at [185, 203] on textarea "Yes you can choose room share requests when booking Room shares are available f…" at bounding box center [329, 205] width 434 height 68
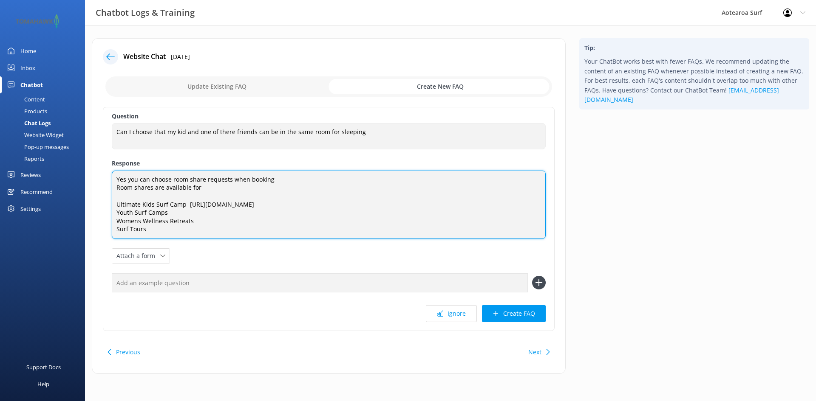
click at [182, 210] on textarea "Yes you can choose room share requests when booking Room shares are available f…" at bounding box center [329, 205] width 434 height 68
paste textarea "[URL][DOMAIN_NAME]"
click at [291, 216] on textarea "Yes you can choose room share requests when booking Room shares are available f…" at bounding box center [329, 205] width 434 height 68
click at [265, 218] on textarea "Yes you can choose room share requests when booking Room shares are available f…" at bounding box center [329, 205] width 434 height 68
paste textarea "[URL][DOMAIN_NAME]"
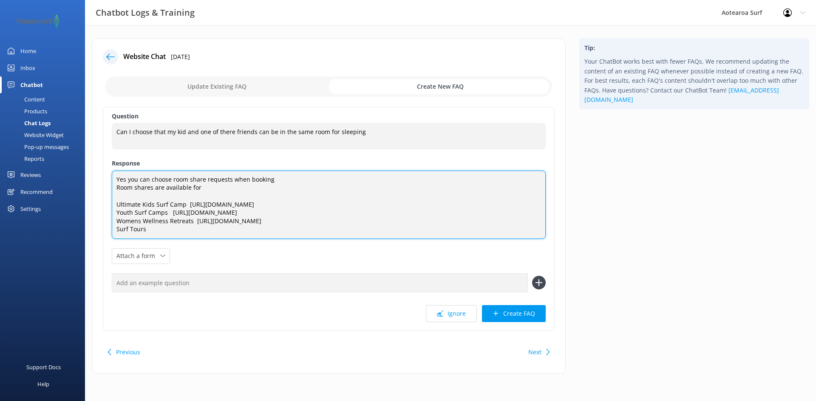
click at [197, 226] on textarea "Yes you can choose room share requests when booking Room shares are available f…" at bounding box center [329, 205] width 434 height 68
paste textarea "[URL][DOMAIN_NAME]"
click at [278, 179] on textarea "Yes you can choose room share requests when booking Room shares are available f…" at bounding box center [329, 205] width 434 height 68
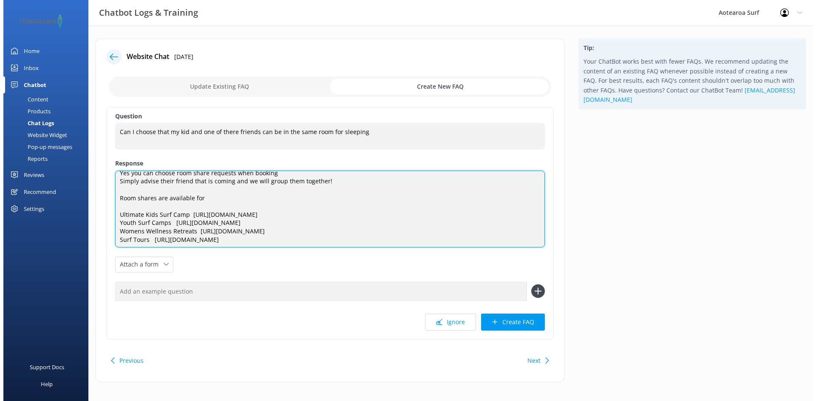
scroll to position [7, 0]
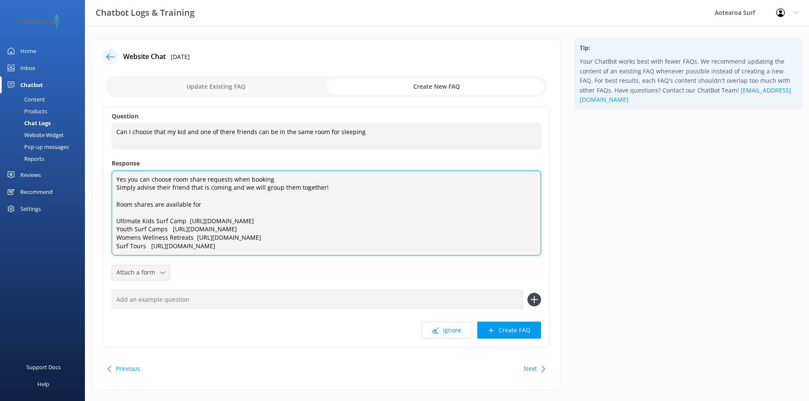
type textarea "Yes you can choose room share requests when booking Simply advise their friend …"
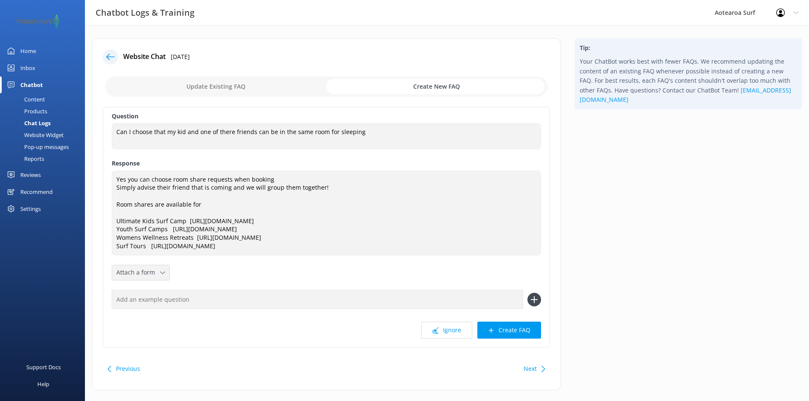
click at [159, 278] on div "Attach a form" at bounding box center [140, 273] width 53 height 11
click at [611, 262] on div "Tip: Your ChatBot works best with fewer FAQs. We recommend updating the content…" at bounding box center [688, 218] width 241 height 361
click at [514, 330] on button "Create FAQ" at bounding box center [509, 330] width 64 height 17
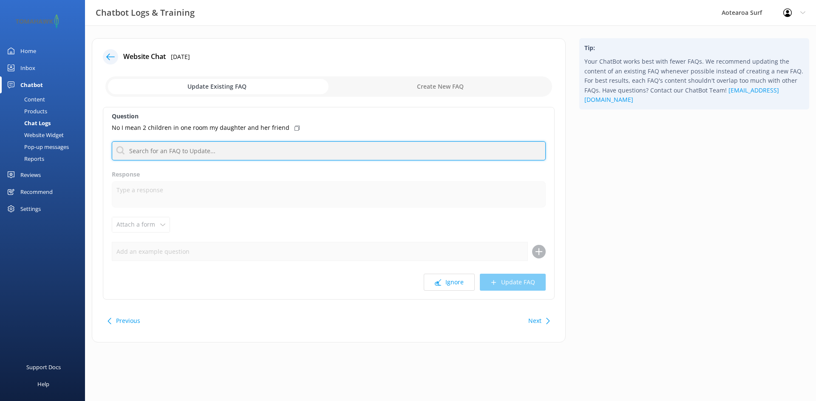
click at [215, 146] on input "text" at bounding box center [329, 150] width 434 height 19
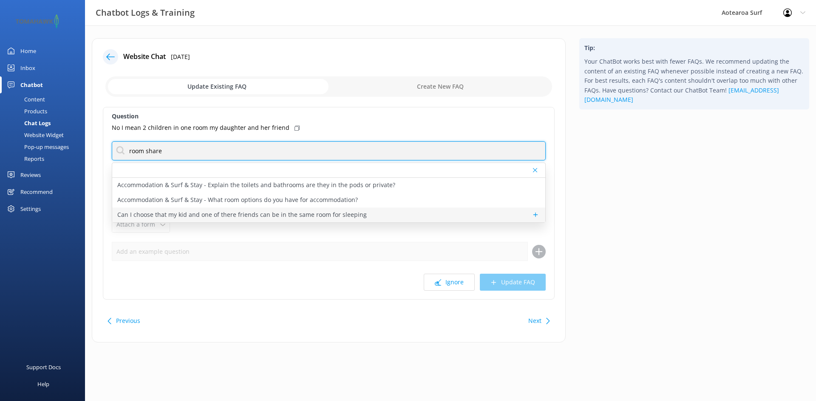
type input "room share"
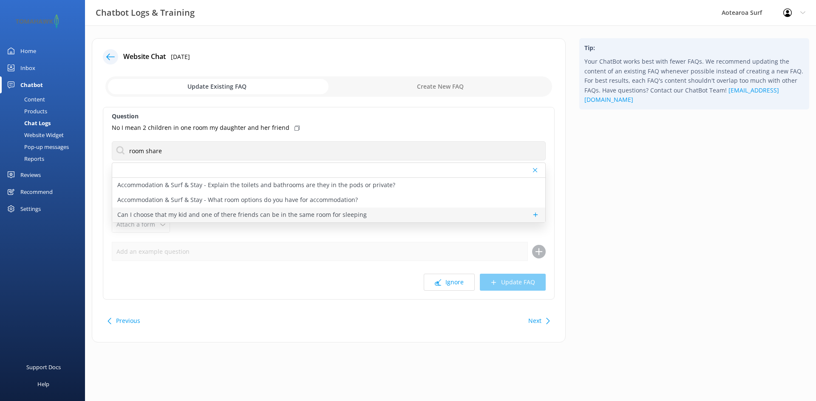
click at [261, 213] on p "Can I choose that my kid and one of there friends can be in the same room for s…" at bounding box center [241, 214] width 249 height 9
type textarea "Yes you can choose room share requests when booking Simply advise their friend …"
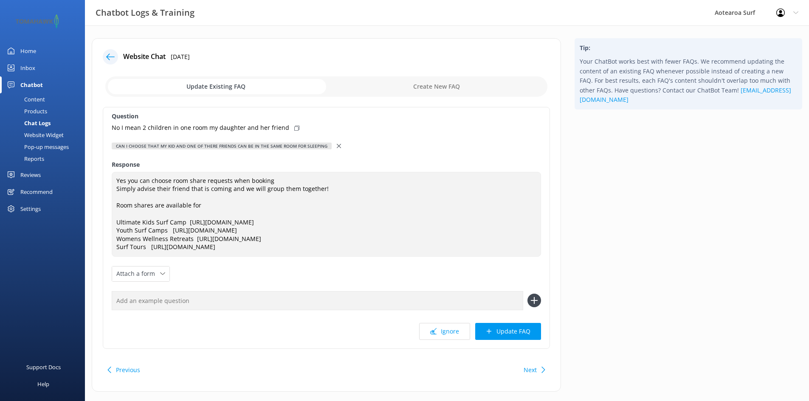
click at [495, 333] on button "Update FAQ" at bounding box center [508, 331] width 66 height 17
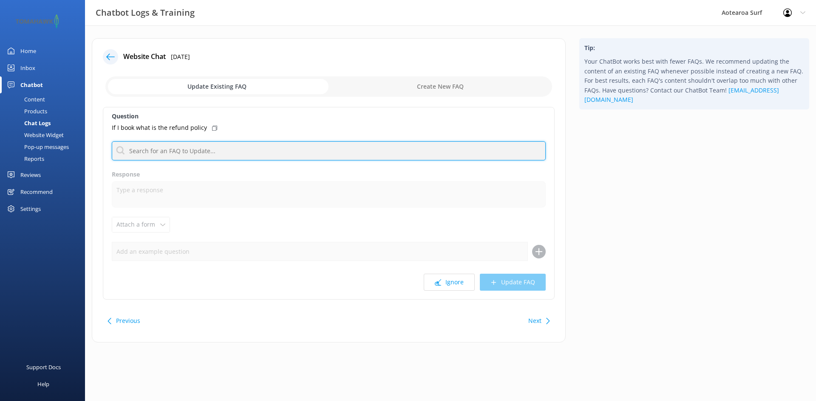
click at [191, 150] on input "text" at bounding box center [329, 150] width 434 height 19
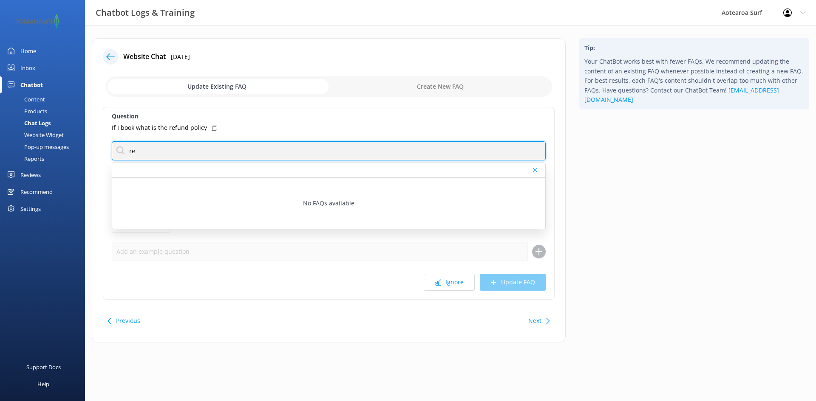
type input "r"
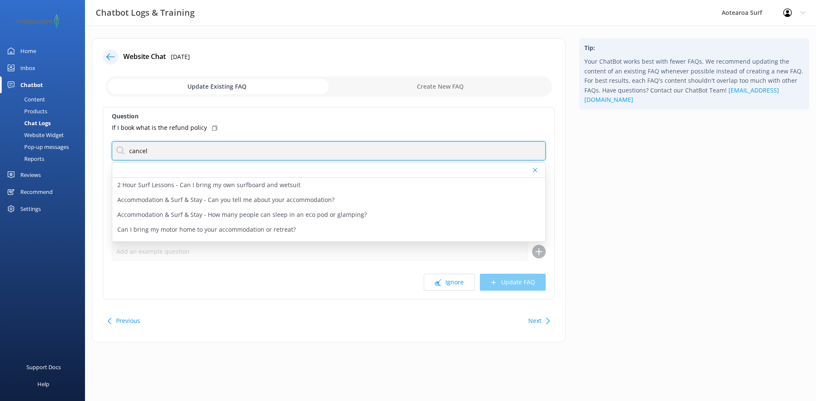
drag, startPoint x: 165, startPoint y: 149, endPoint x: 128, endPoint y: 150, distance: 37.4
click at [128, 150] on input "cancel" at bounding box center [329, 150] width 434 height 19
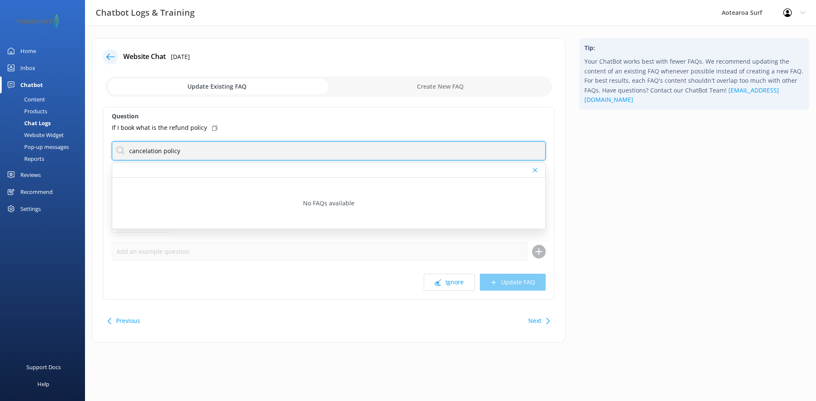
drag, startPoint x: 163, startPoint y: 151, endPoint x: 131, endPoint y: 151, distance: 32.3
click at [131, 151] on input "cancelation policy" at bounding box center [329, 150] width 434 height 19
click at [206, 142] on input "policy" at bounding box center [329, 150] width 434 height 19
click at [158, 150] on input "policy" at bounding box center [329, 150] width 434 height 19
type input "p"
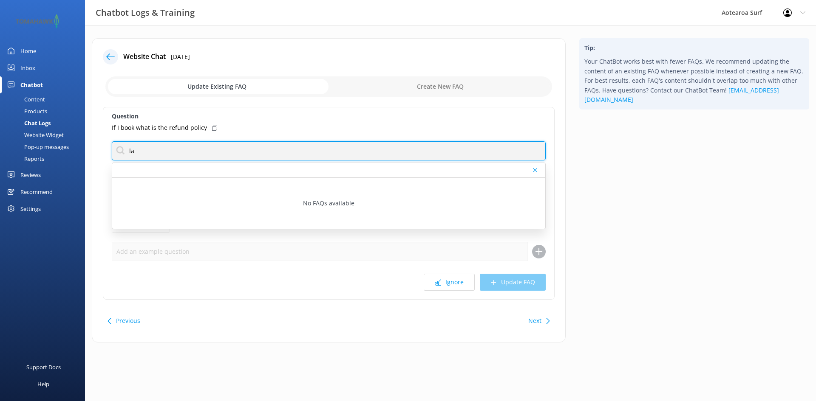
type input "l"
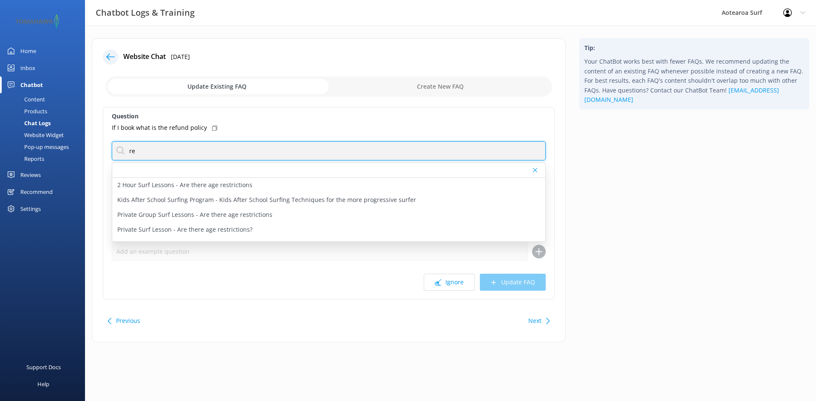
type input "r"
drag, startPoint x: 186, startPoint y: 152, endPoint x: 150, endPoint y: 151, distance: 36.1
click at [150, 151] on input "cancel" at bounding box center [329, 150] width 434 height 19
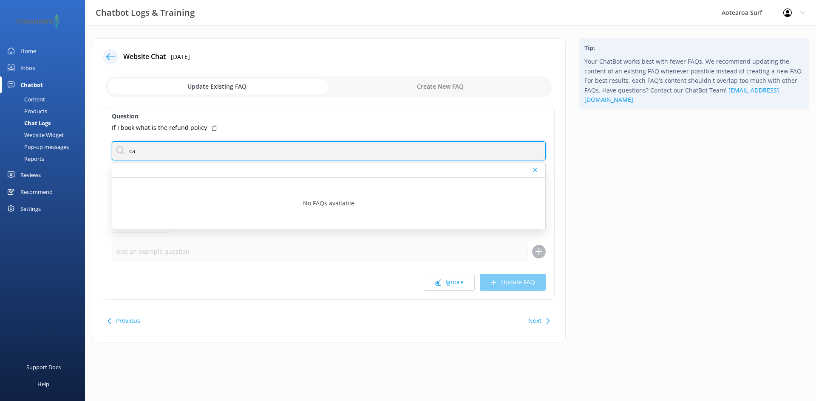
type input "c"
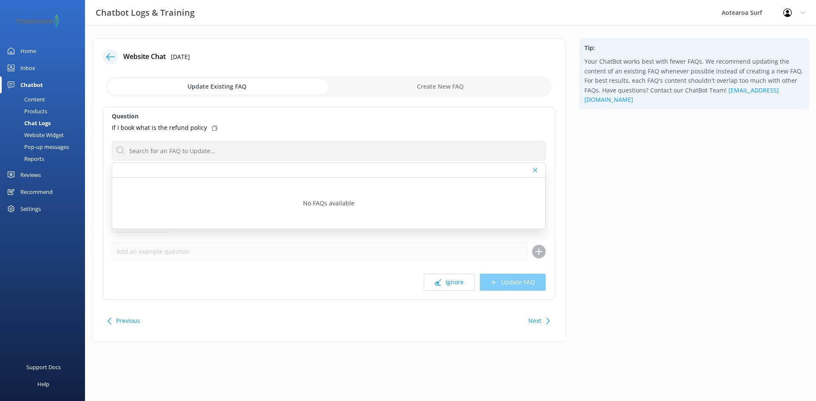
click at [695, 254] on div "Tip: Your ChatBot works best with fewer FAQs. We recommend updating the content…" at bounding box center [693, 194] width 243 height 313
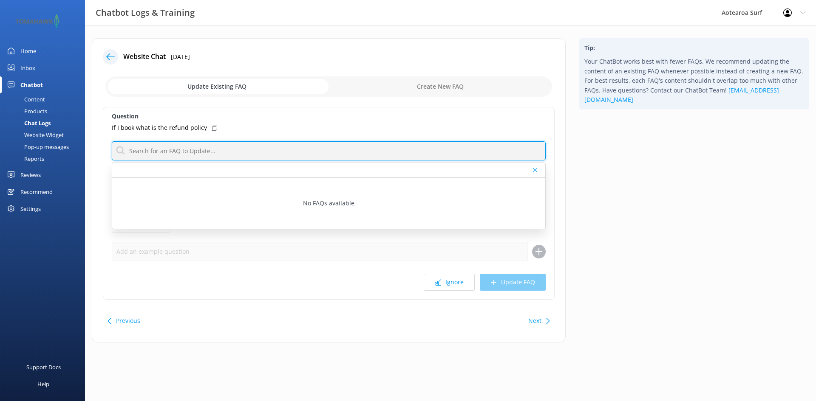
click at [152, 155] on input "text" at bounding box center [329, 150] width 434 height 19
drag, startPoint x: 147, startPoint y: 150, endPoint x: 129, endPoint y: 151, distance: 18.8
click at [129, 151] on input "refund" at bounding box center [329, 150] width 434 height 19
drag, startPoint x: 155, startPoint y: 150, endPoint x: 134, endPoint y: 151, distance: 20.8
click at [134, 151] on input "rebook" at bounding box center [329, 150] width 434 height 19
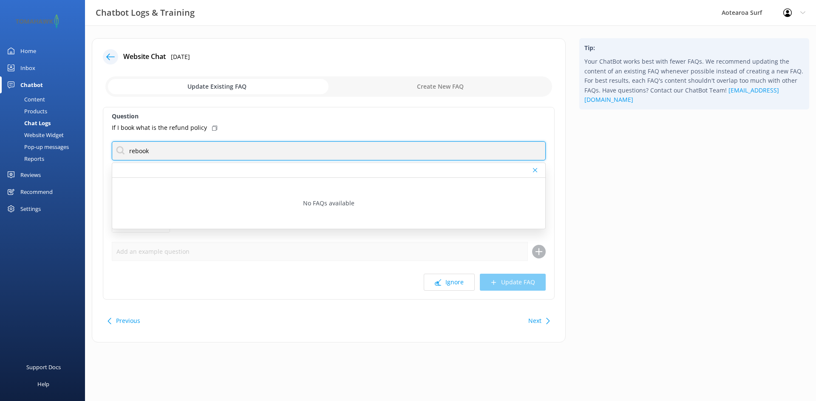
click at [134, 151] on input "rebook" at bounding box center [329, 150] width 434 height 19
drag, startPoint x: 161, startPoint y: 149, endPoint x: 110, endPoint y: 149, distance: 50.6
click at [110, 149] on div "Question If I book what is the refund policy re book No FAQs available Response…" at bounding box center [329, 203] width 452 height 193
click at [147, 148] on input "cancelation" at bounding box center [329, 150] width 434 height 19
drag, startPoint x: 168, startPoint y: 146, endPoint x: 147, endPoint y: 154, distance: 23.1
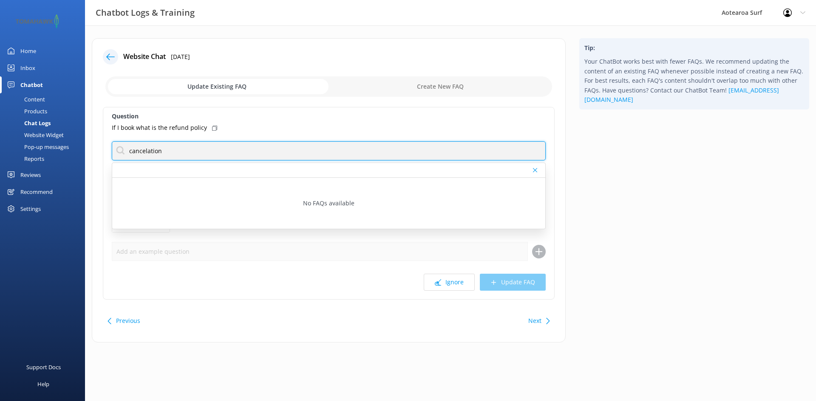
click at [147, 154] on input "cancelation" at bounding box center [329, 150] width 434 height 19
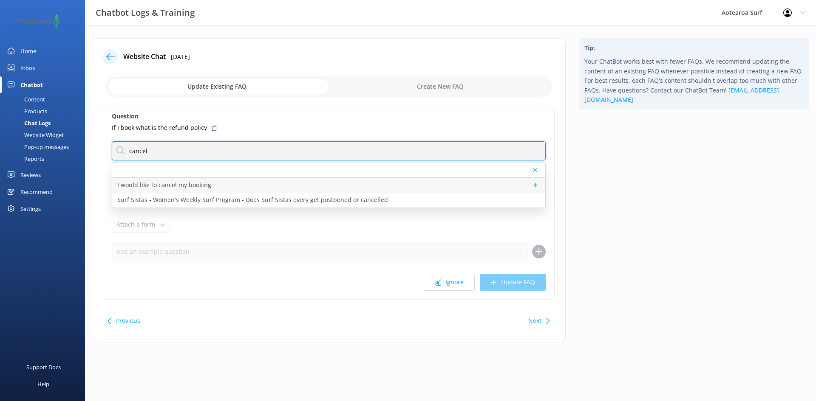
type input "cancel"
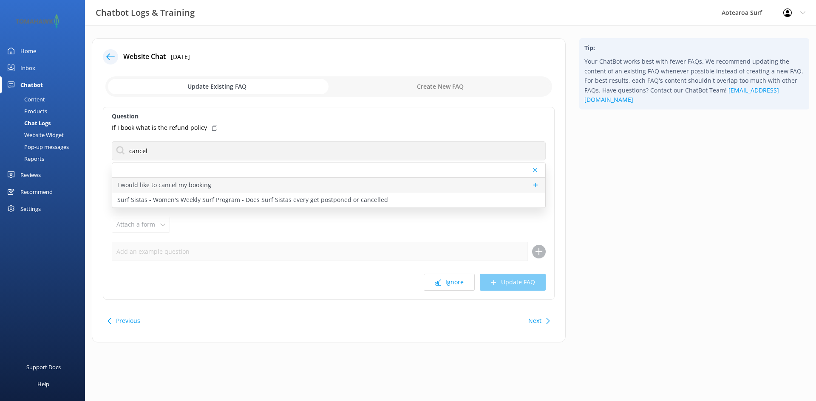
click at [184, 186] on p "I would like to cancel my booking" at bounding box center [164, 185] width 94 height 9
type textarea "We offer many services from surf lessons, surf programs, camps, accommodation s…"
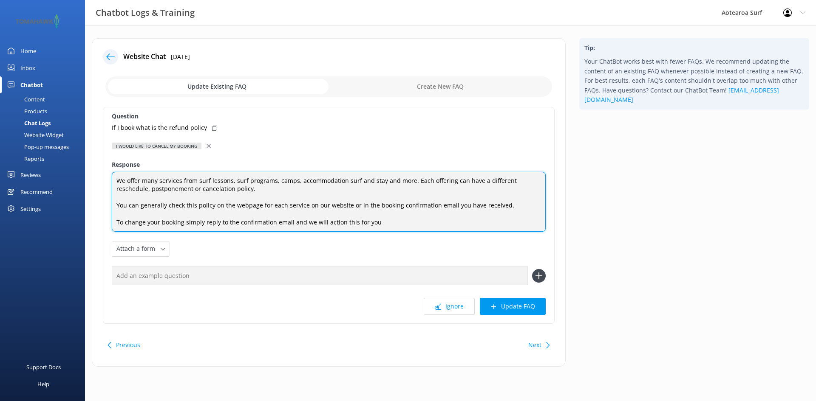
click at [370, 222] on textarea "We offer many services from surf lessons, surf programs, camps, accommodation s…" at bounding box center [329, 202] width 434 height 60
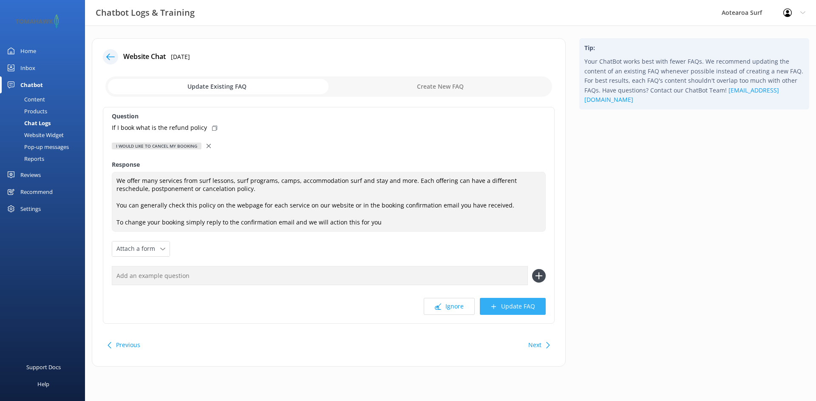
click at [522, 305] on button "Update FAQ" at bounding box center [513, 306] width 66 height 17
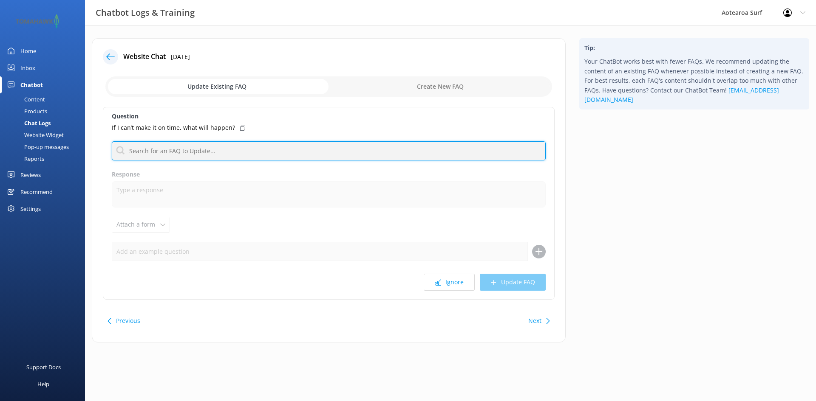
click at [234, 147] on input "text" at bounding box center [329, 150] width 434 height 19
click at [270, 151] on input "text" at bounding box center [329, 150] width 434 height 19
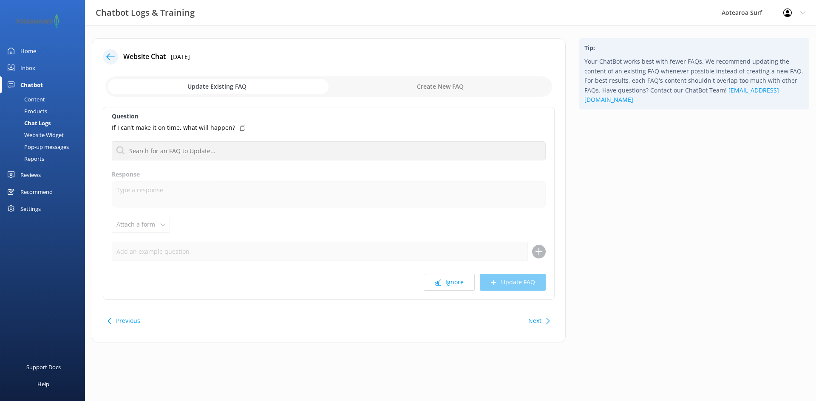
click at [444, 84] on input "checkbox" at bounding box center [328, 86] width 446 height 20
checkbox input "true"
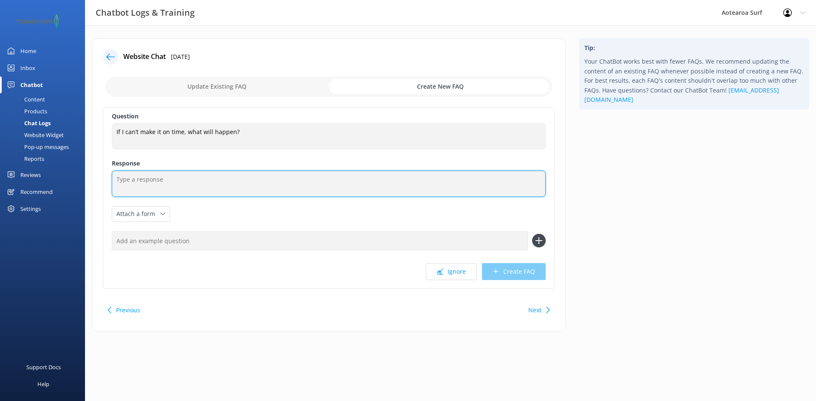
click at [182, 183] on textarea at bounding box center [329, 184] width 434 height 26
type textarea "G"
type textarea "?"
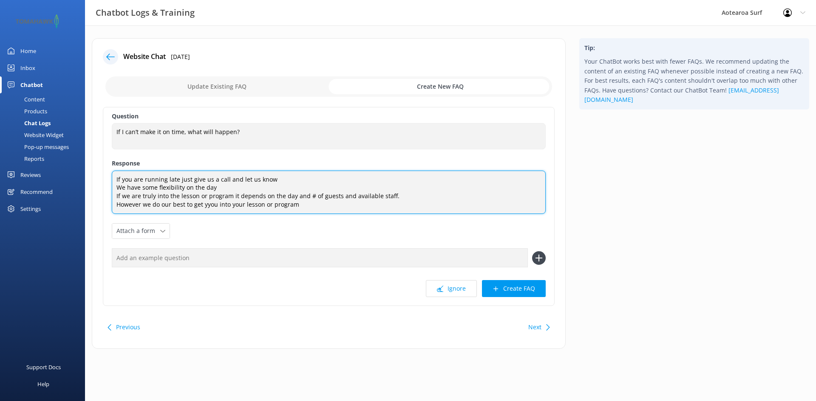
click at [211, 204] on textarea "If you are running late just give us a call and let us know We have some flexib…" at bounding box center [329, 192] width 434 height 43
click at [302, 205] on textarea "If you are running late just give us a call and let us know We have some flexib…" at bounding box center [329, 192] width 434 height 43
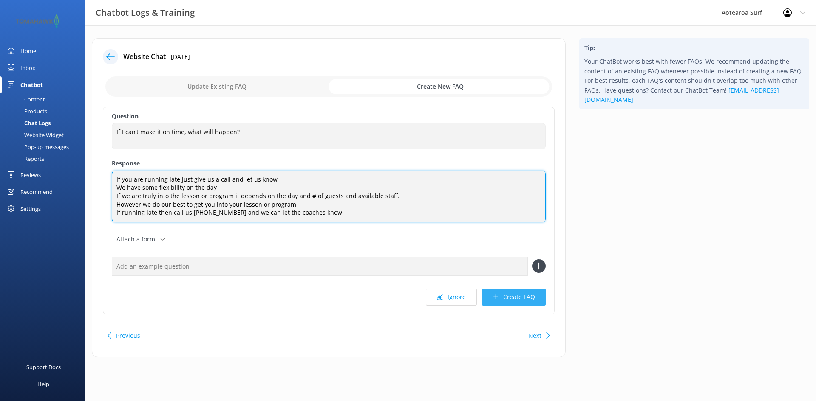
type textarea "If you are running late just give us a call and let us know We have some flexib…"
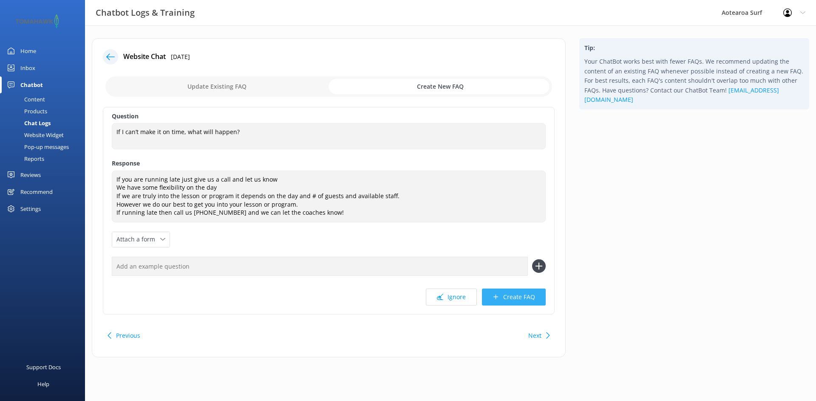
click at [513, 298] on button "Create FAQ" at bounding box center [514, 297] width 64 height 17
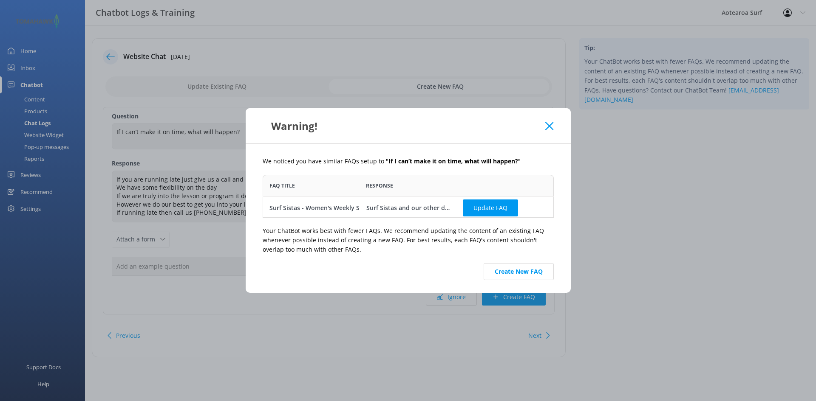
scroll to position [37, 285]
click at [360, 212] on div "Surf Sistas and our other discounted ongoing programs do have limitations We ar…" at bounding box center [407, 207] width 97 height 23
drag, startPoint x: 407, startPoint y: 209, endPoint x: 427, endPoint y: 209, distance: 20.4
click at [427, 209] on div "Surf Sistas and our other discounted ongoing programs do have limitations We ar…" at bounding box center [408, 207] width 84 height 9
click at [514, 272] on button "Create New FAQ" at bounding box center [518, 271] width 70 height 17
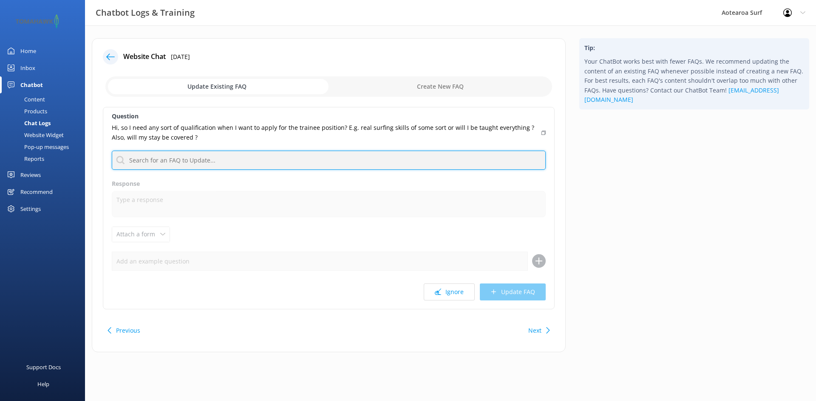
click at [259, 165] on input "text" at bounding box center [329, 160] width 434 height 19
click at [233, 154] on input "text" at bounding box center [329, 160] width 434 height 19
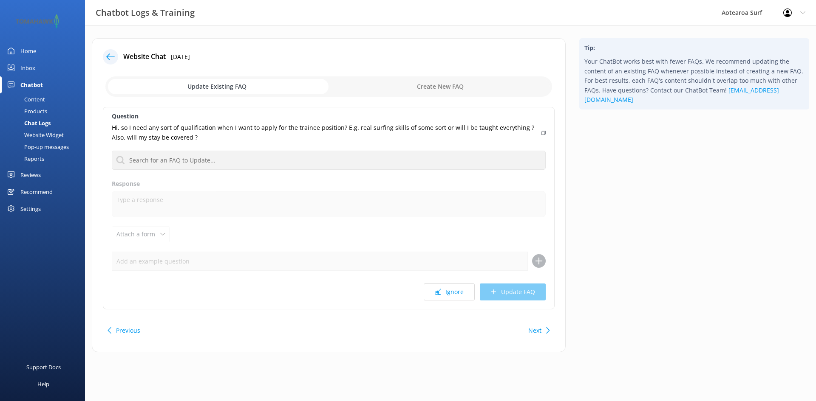
click at [184, 128] on p "Hi, so I need any sort of qualification when I want to apply for the trainee po…" at bounding box center [324, 132] width 424 height 19
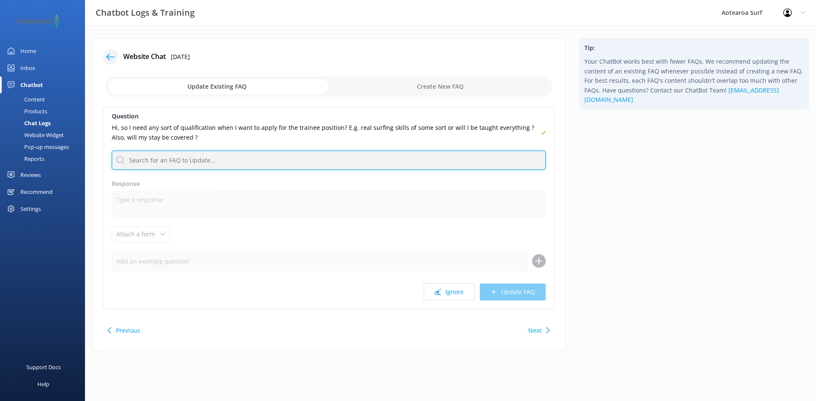
click at [217, 166] on input "text" at bounding box center [329, 160] width 434 height 19
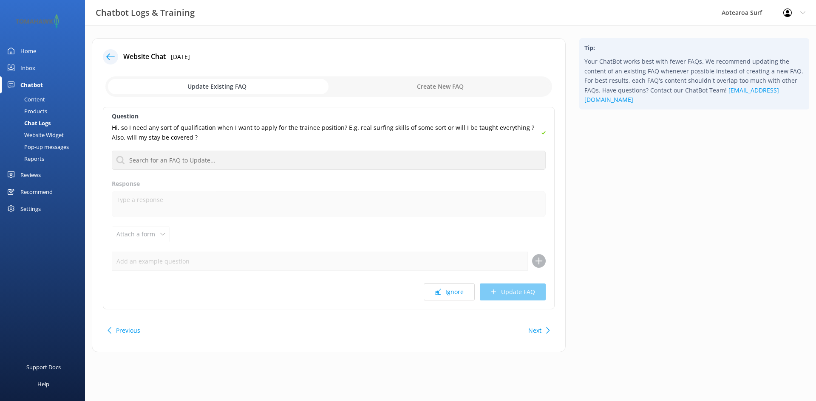
click at [294, 276] on div "Question Hi, so I need any sort of qualification when I want to apply for the t…" at bounding box center [329, 208] width 452 height 203
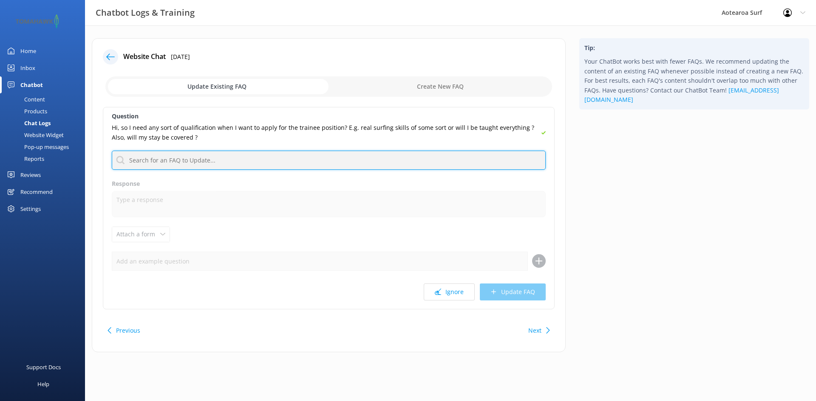
click at [142, 162] on input "text" at bounding box center [329, 160] width 434 height 19
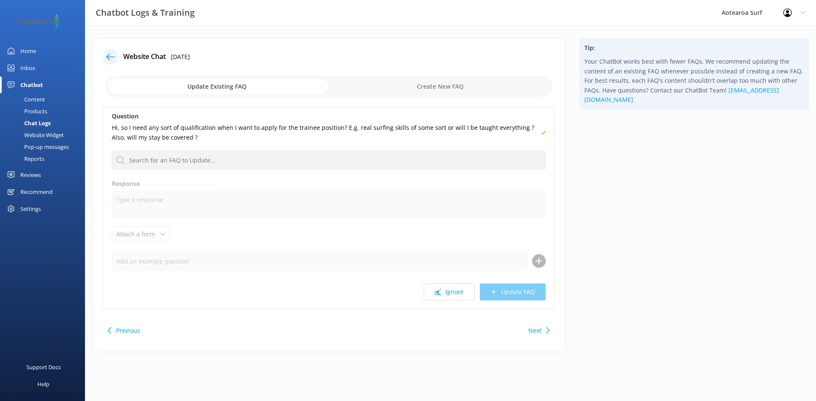
click at [435, 82] on input "checkbox" at bounding box center [328, 86] width 446 height 20
checkbox input "true"
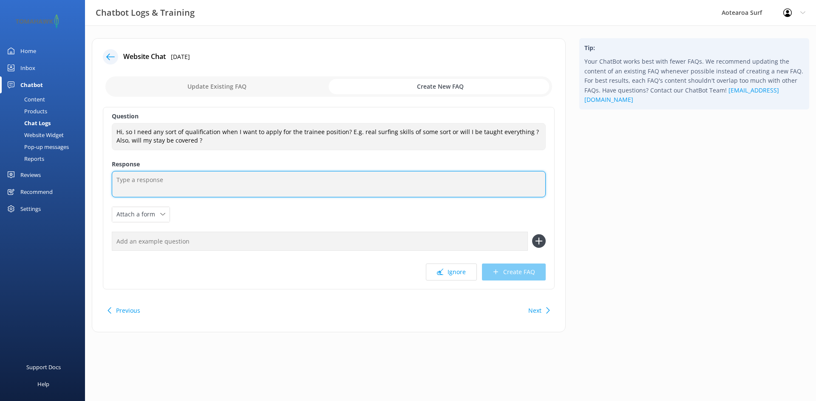
click at [146, 182] on textarea at bounding box center [329, 184] width 434 height 26
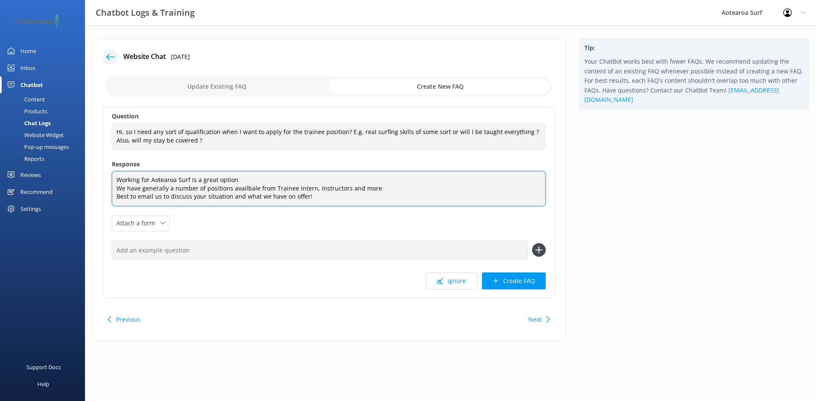
scroll to position [3, 0]
click at [327, 198] on textarea "Working for Aotearoa Surf is a great option We have generally a number of posit…" at bounding box center [329, 188] width 434 height 35
paste textarea "[URL][DOMAIN_NAME]"
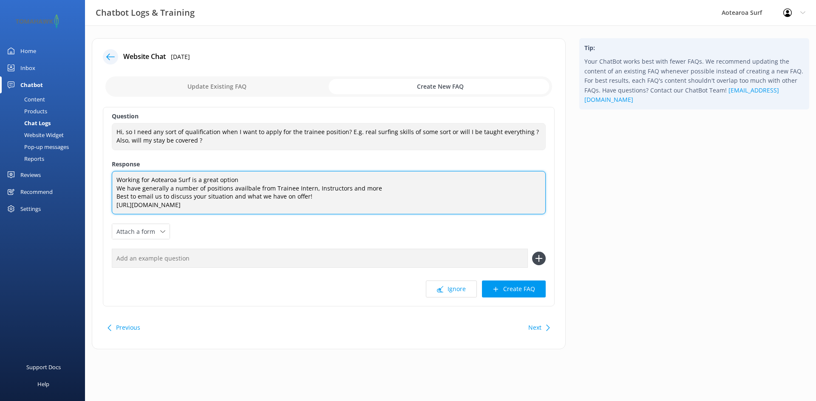
click at [229, 204] on textarea "Working for Aotearoa Surf is a great option We have generally a number of posit…" at bounding box center [329, 192] width 434 height 43
paste textarea "[URL][DOMAIN_NAME]"
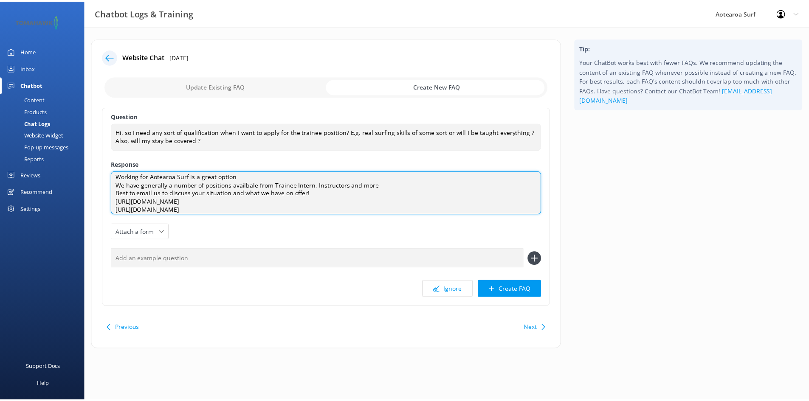
scroll to position [0, 0]
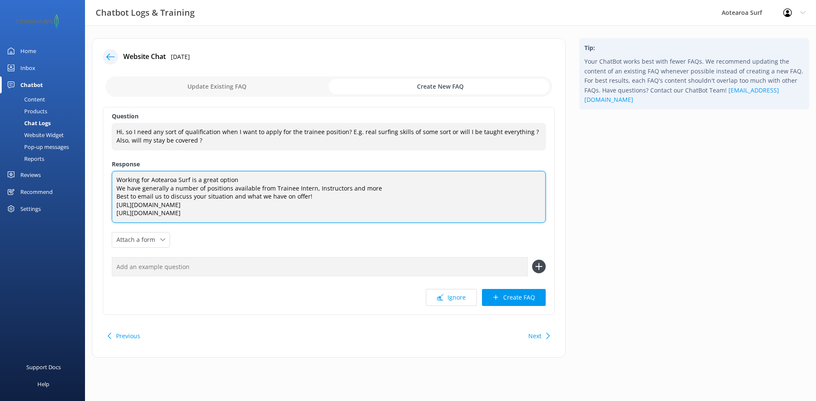
type textarea "Working for Aotearoa Surf is a great option We have generally a number of posit…"
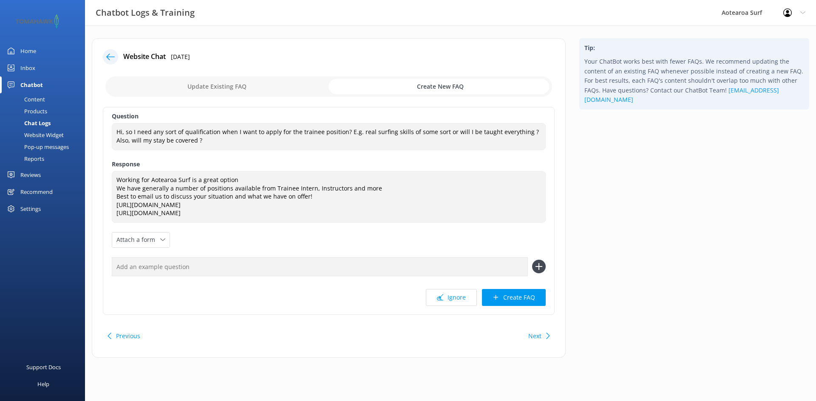
click at [151, 269] on input "text" at bounding box center [320, 266] width 416 height 19
type input "Do you have any jobs available"
click at [532, 260] on button at bounding box center [539, 267] width 14 height 14
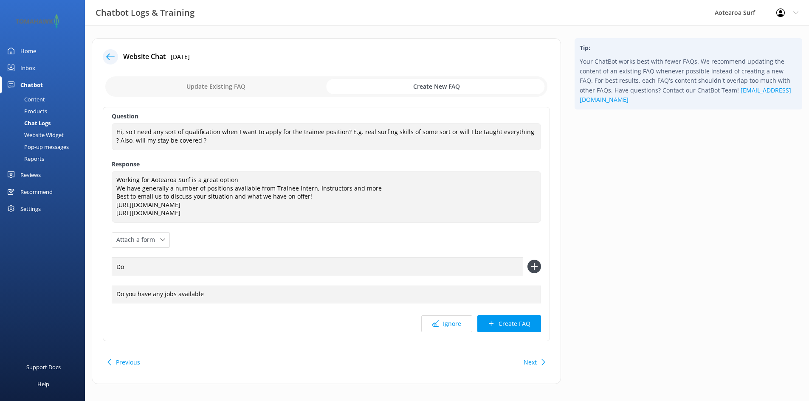
type input "D"
type input "Do I need qualifications to work for you?"
click at [528, 260] on button at bounding box center [535, 267] width 14 height 14
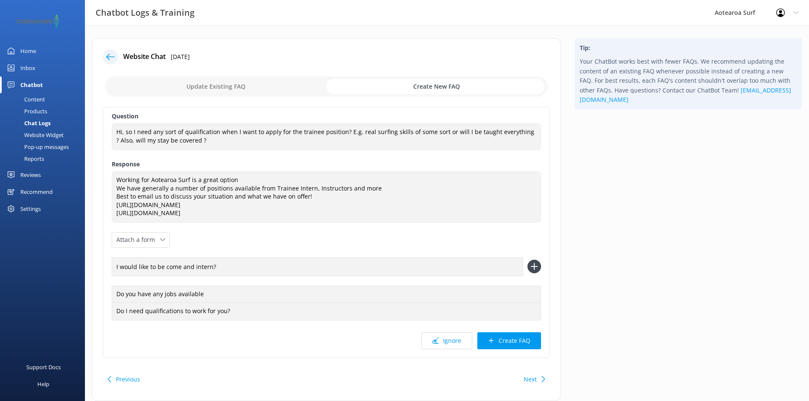
type input "I would like to be come and intern?"
click at [528, 260] on button at bounding box center [535, 267] width 14 height 14
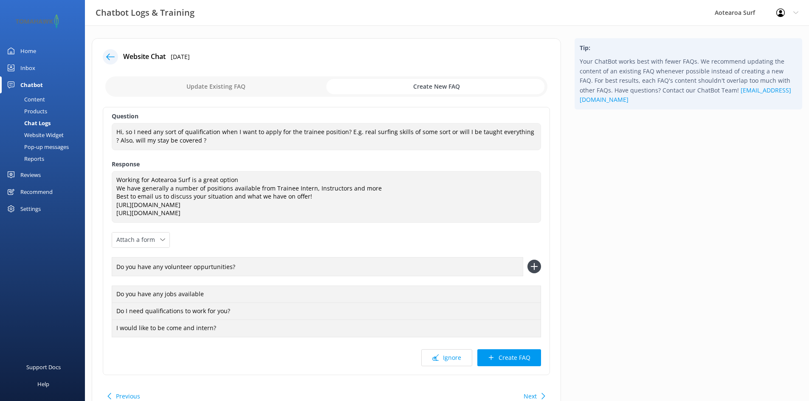
type input "Do you have any volunteer oppurtunities?"
click at [528, 260] on button at bounding box center [535, 267] width 14 height 14
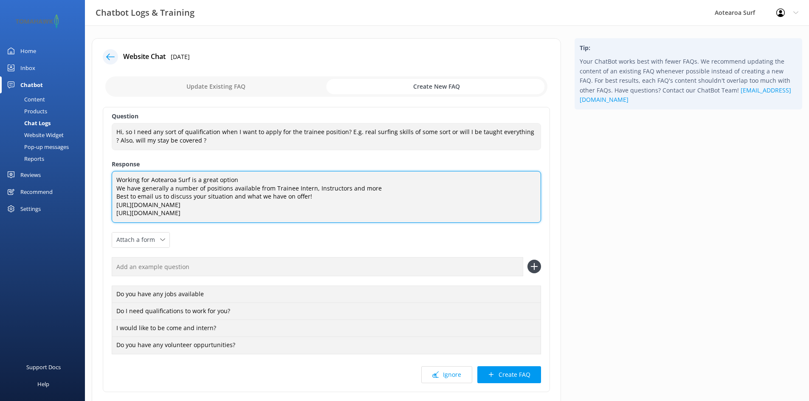
click at [258, 176] on textarea "Working for Aotearoa Surf is a great option We have generally a number of posit…" at bounding box center [326, 197] width 429 height 52
click at [381, 187] on textarea "Working for Aotearoa Surf is a great option We have generally a number of posit…" at bounding box center [326, 197] width 429 height 52
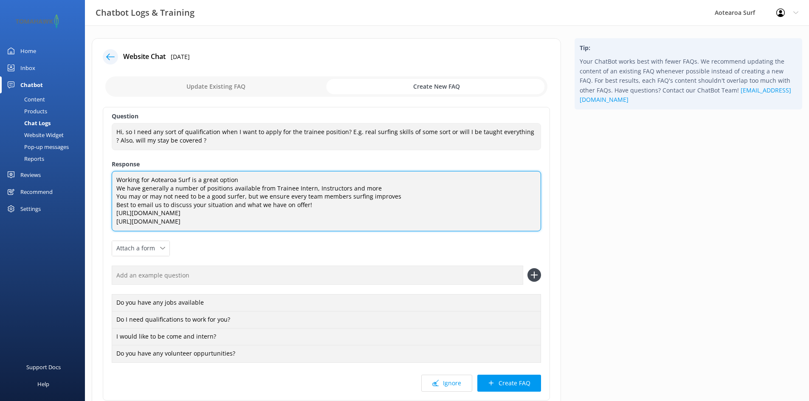
drag, startPoint x: 313, startPoint y: 205, endPoint x: 321, endPoint y: 205, distance: 7.2
click at [314, 205] on textarea "Working for Aotearoa Surf is a great option We have generally a number of posit…" at bounding box center [326, 201] width 429 height 60
type textarea "Working for Aotearoa Surf is a great option We have generally a number of posit…"
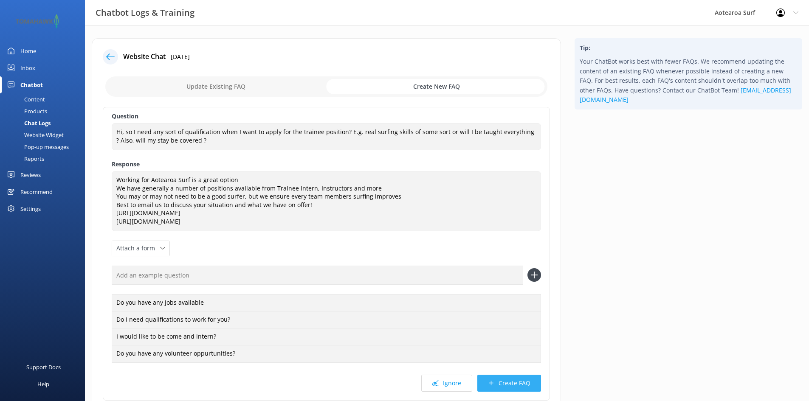
click at [514, 383] on button "Create FAQ" at bounding box center [509, 383] width 64 height 17
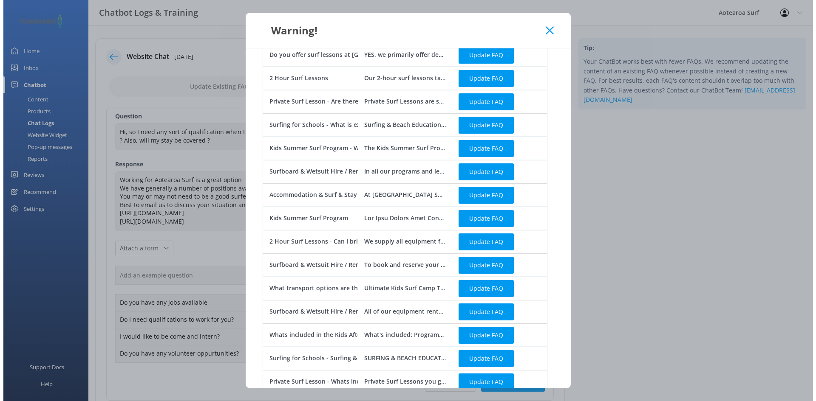
scroll to position [295, 0]
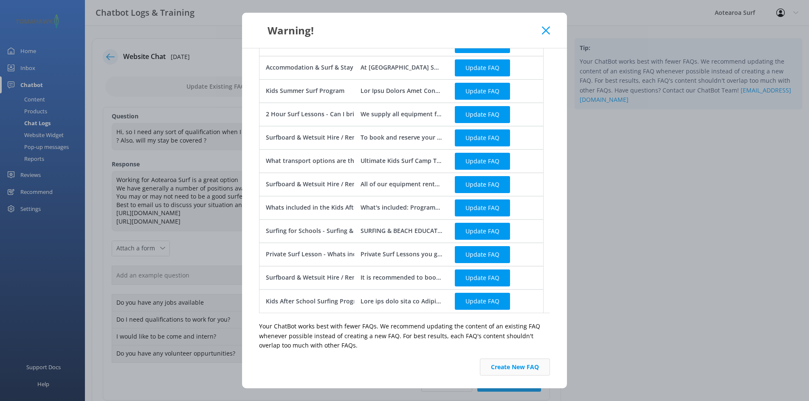
click at [528, 366] on button "Create New FAQ" at bounding box center [515, 367] width 70 height 17
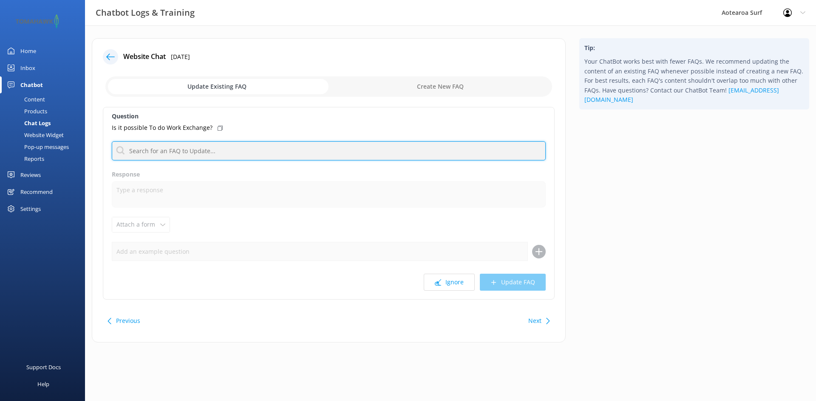
click at [199, 150] on input "text" at bounding box center [329, 150] width 434 height 19
click at [243, 152] on input "text" at bounding box center [329, 150] width 434 height 19
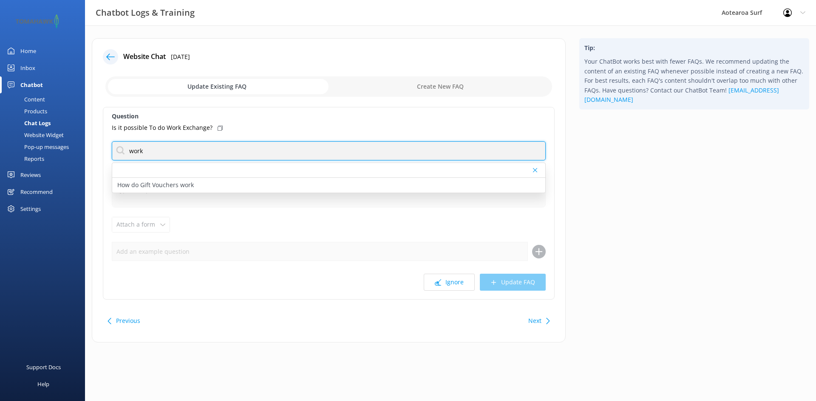
drag, startPoint x: 204, startPoint y: 156, endPoint x: 130, endPoint y: 149, distance: 74.6
click at [130, 149] on input "work" at bounding box center [329, 150] width 434 height 19
type input "e"
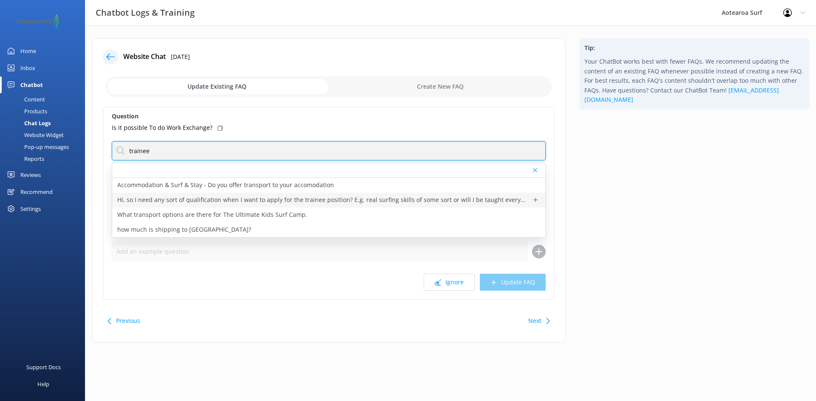
type input "trainee"
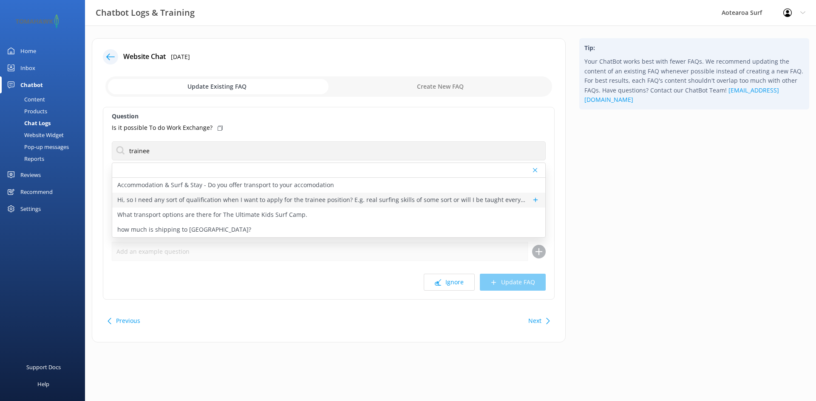
click at [250, 202] on p "Hi, so I need any sort of qualification when I want to apply for the trainee po…" at bounding box center [322, 199] width 410 height 9
type textarea "Working for Aotearoa Surf is a great option We have generally a number of posit…"
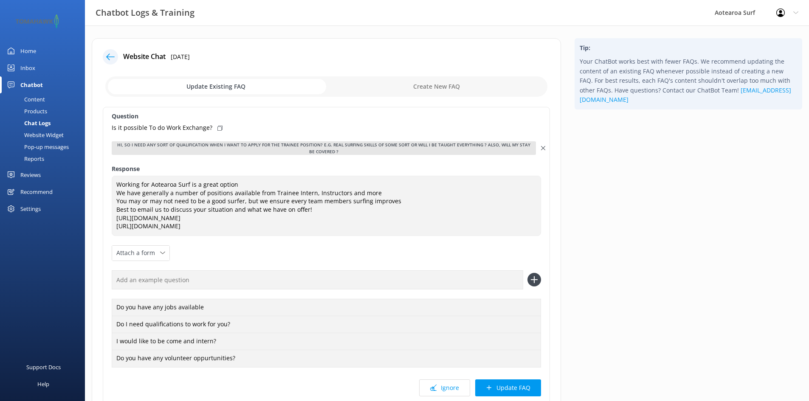
click at [518, 390] on button "Update FAQ" at bounding box center [508, 388] width 66 height 17
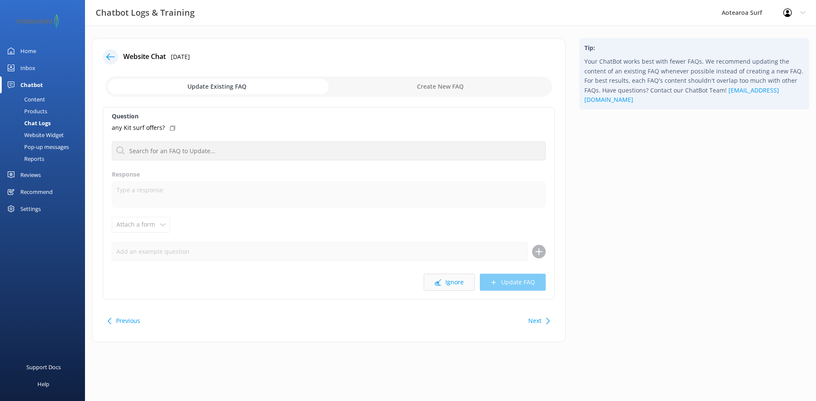
click at [458, 280] on button "Ignore" at bounding box center [449, 282] width 51 height 17
drag, startPoint x: 451, startPoint y: 280, endPoint x: 545, endPoint y: 208, distance: 118.5
click at [451, 280] on button "Ignore" at bounding box center [449, 282] width 51 height 17
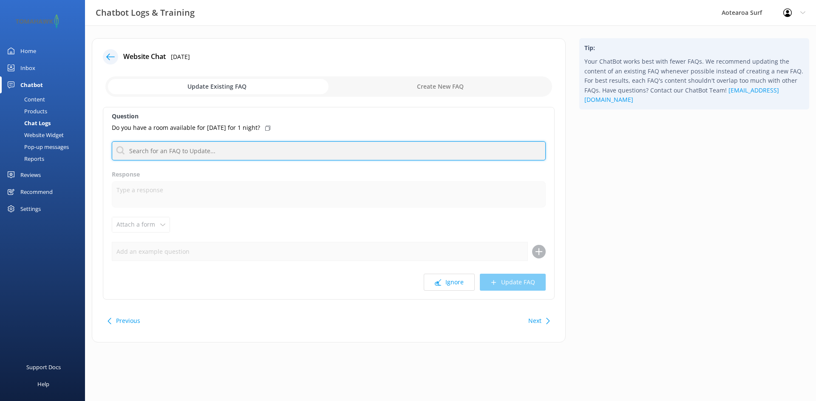
click at [195, 155] on input "text" at bounding box center [329, 150] width 434 height 19
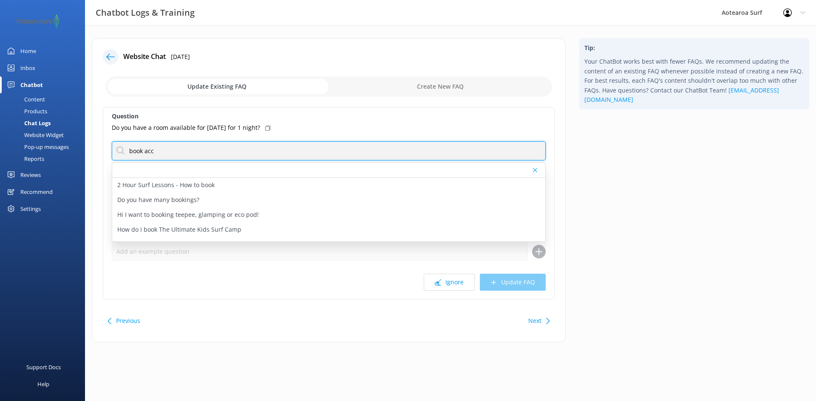
drag, startPoint x: 159, startPoint y: 158, endPoint x: 115, endPoint y: 150, distance: 45.0
click at [115, 150] on input "book acc" at bounding box center [329, 150] width 434 height 19
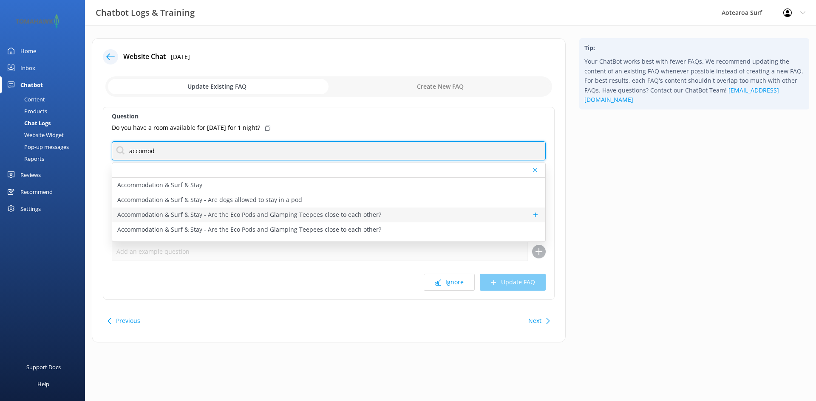
scroll to position [42, 0]
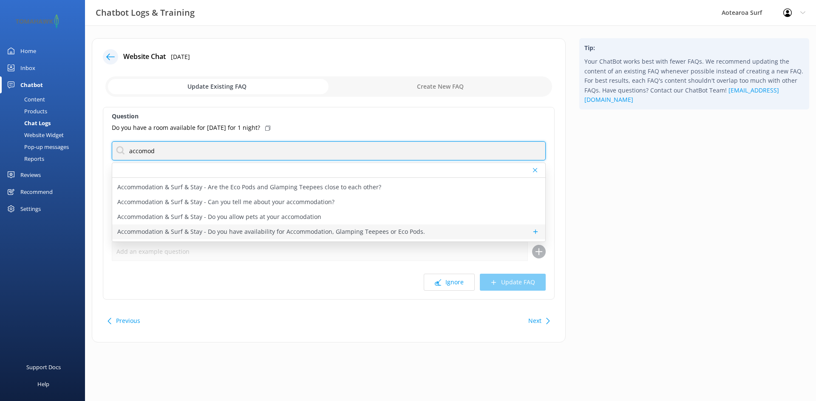
type input "accomod"
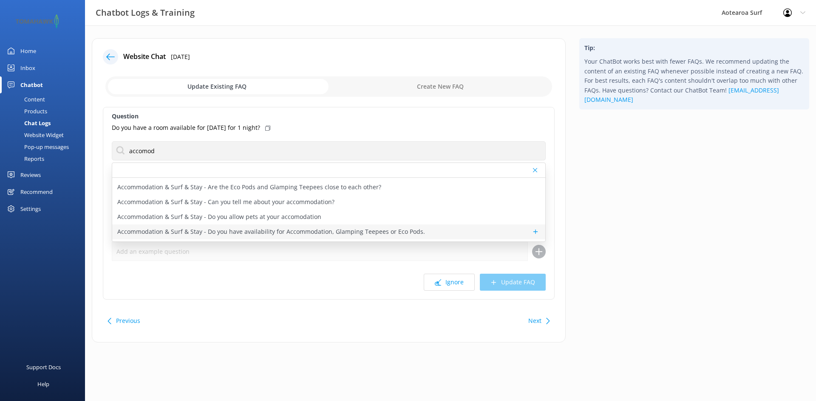
click at [288, 229] on p "Accommodation & Surf & Stay - Do you have availability for Accommodation, Glamp…" at bounding box center [271, 231] width 308 height 9
type textarea "For real time availability for accommodation, glamping and eco pod stays please…"
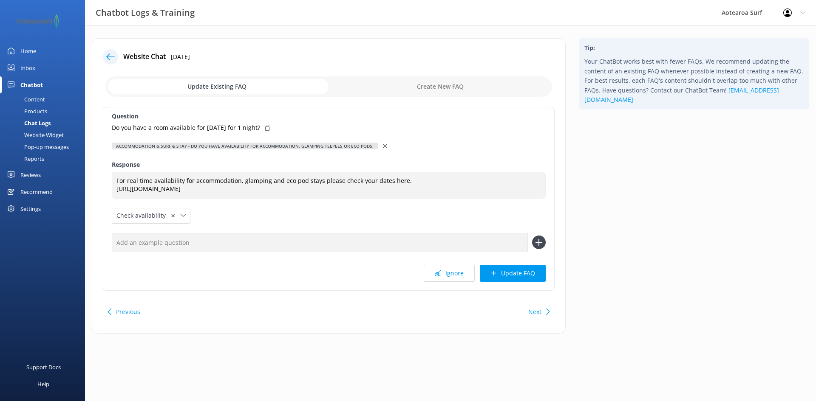
click at [245, 126] on p "Do you have a room available for [DATE] for 1 night?" at bounding box center [186, 127] width 148 height 9
click at [179, 234] on input "text" at bounding box center [320, 242] width 416 height 19
click at [210, 240] on input "Availability for Accommodation?" at bounding box center [320, 242] width 416 height 19
type input "Availability for Accommodation?"
click at [532, 236] on button at bounding box center [539, 243] width 14 height 14
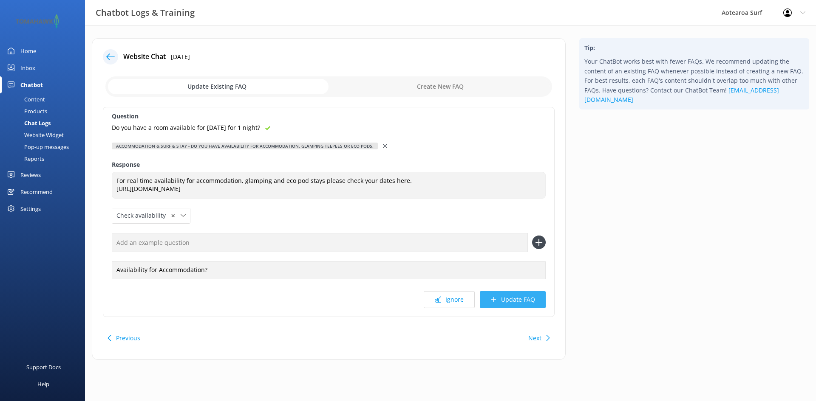
click at [528, 300] on button "Update FAQ" at bounding box center [513, 299] width 66 height 17
